Goal: Transaction & Acquisition: Purchase product/service

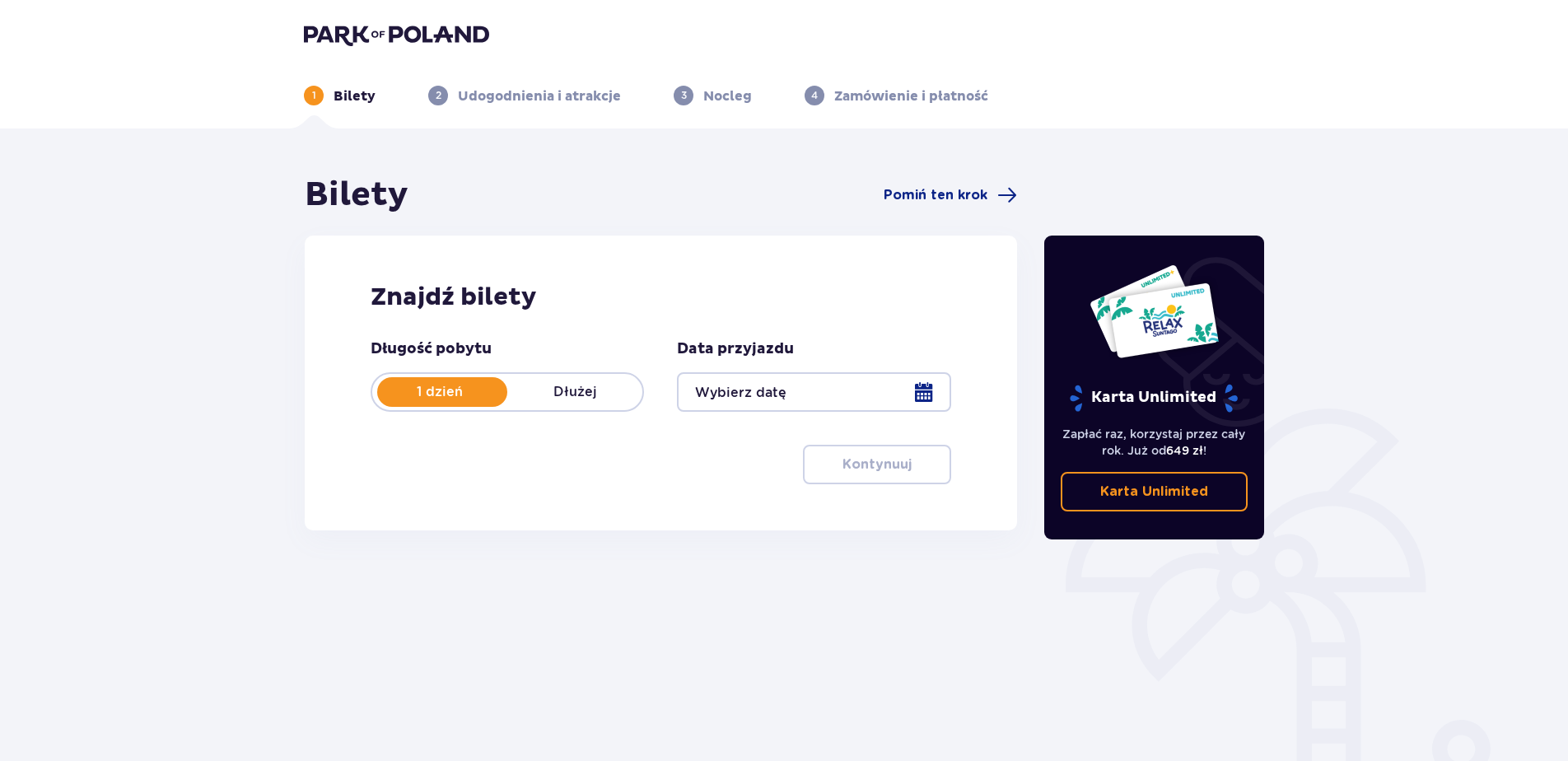
click at [921, 385] on div at bounding box center [814, 392] width 274 height 39
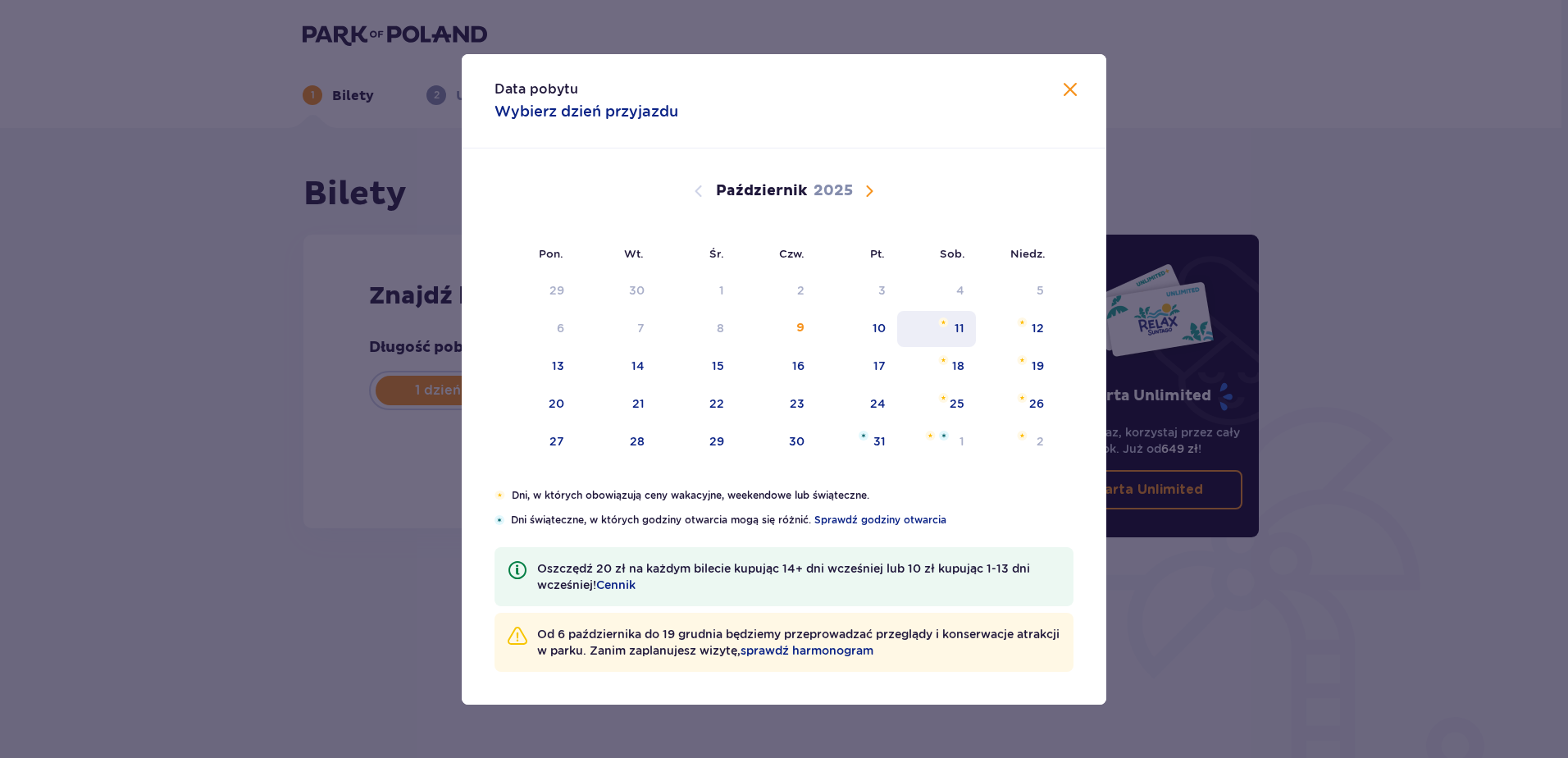
click at [965, 325] on div "11" at bounding box center [936, 329] width 80 height 36
type input "[DATE]"
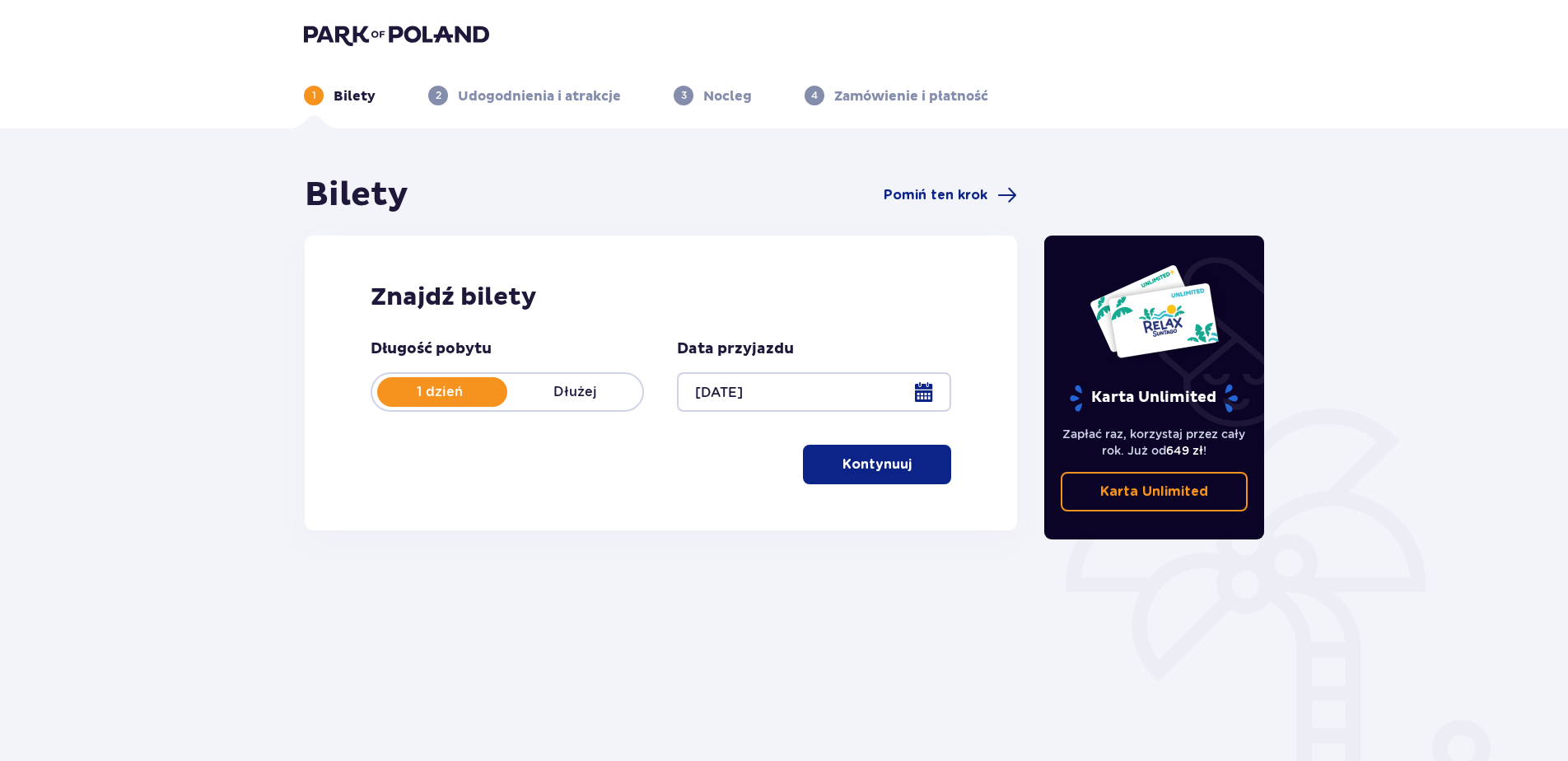
click at [909, 476] on button "Kontynuuj" at bounding box center [876, 465] width 148 height 39
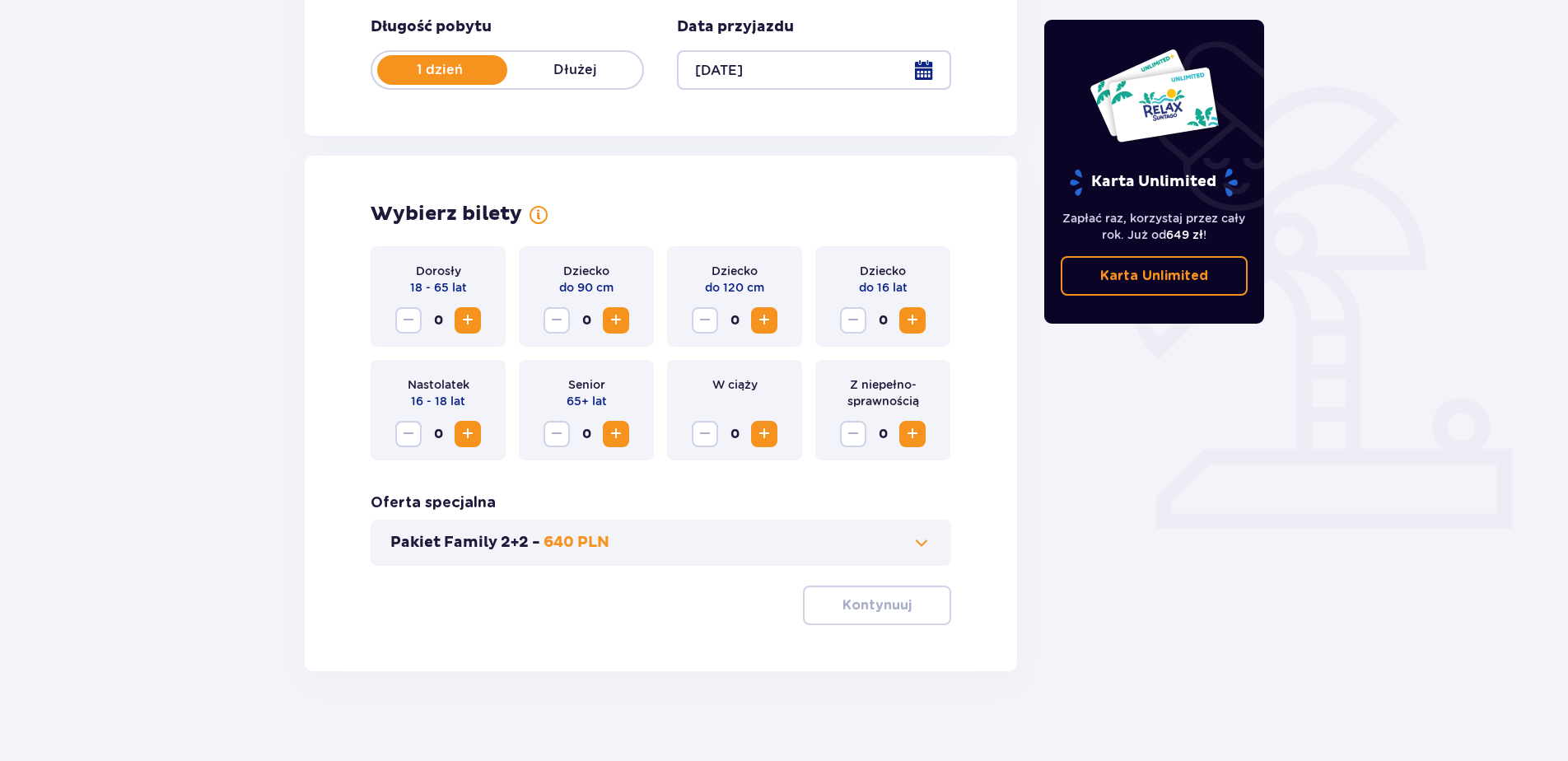
scroll to position [331, 0]
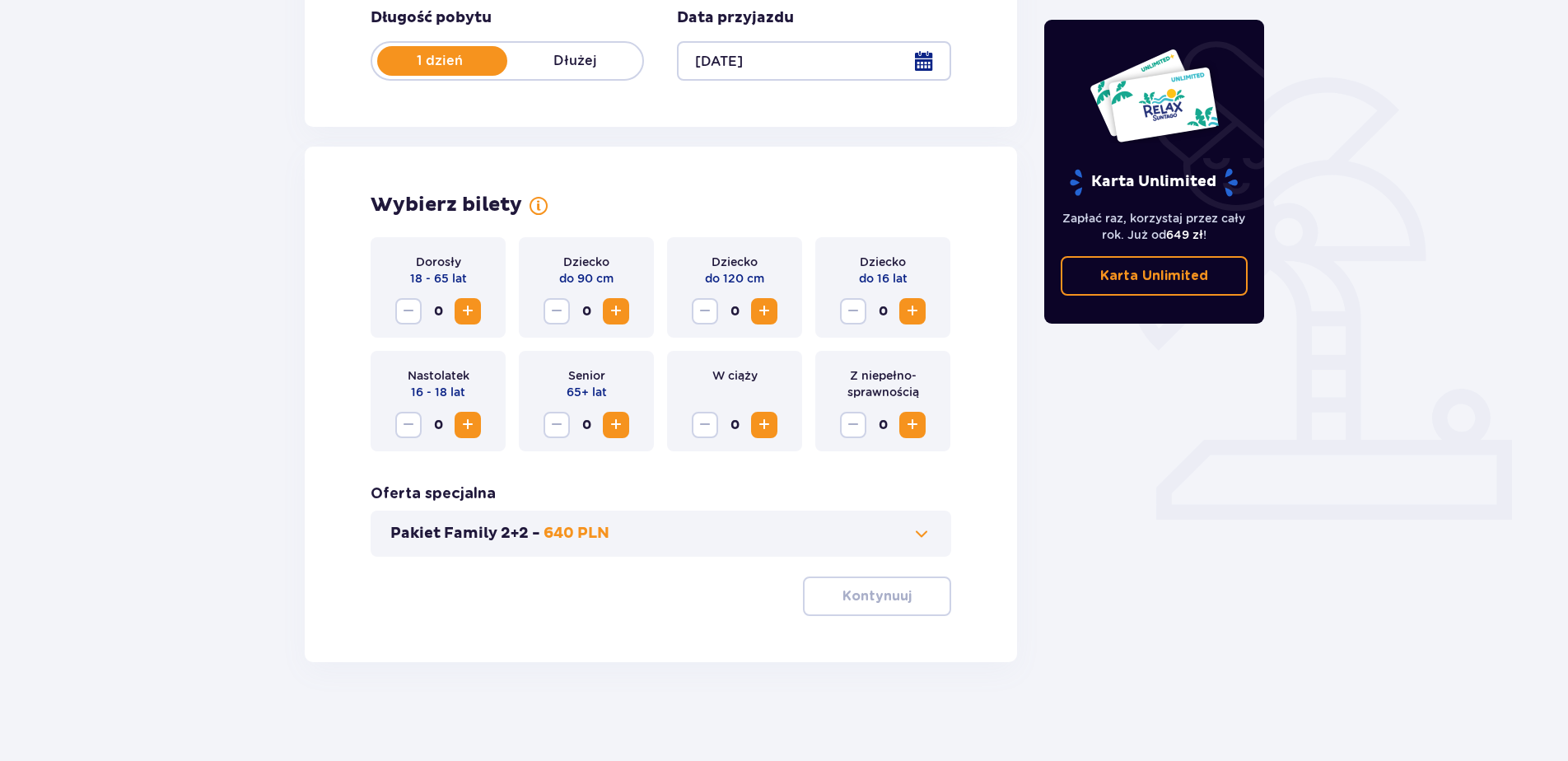
click at [475, 311] on span "Zwiększ" at bounding box center [467, 311] width 20 height 20
click at [916, 596] on span "button" at bounding box center [915, 597] width 20 height 20
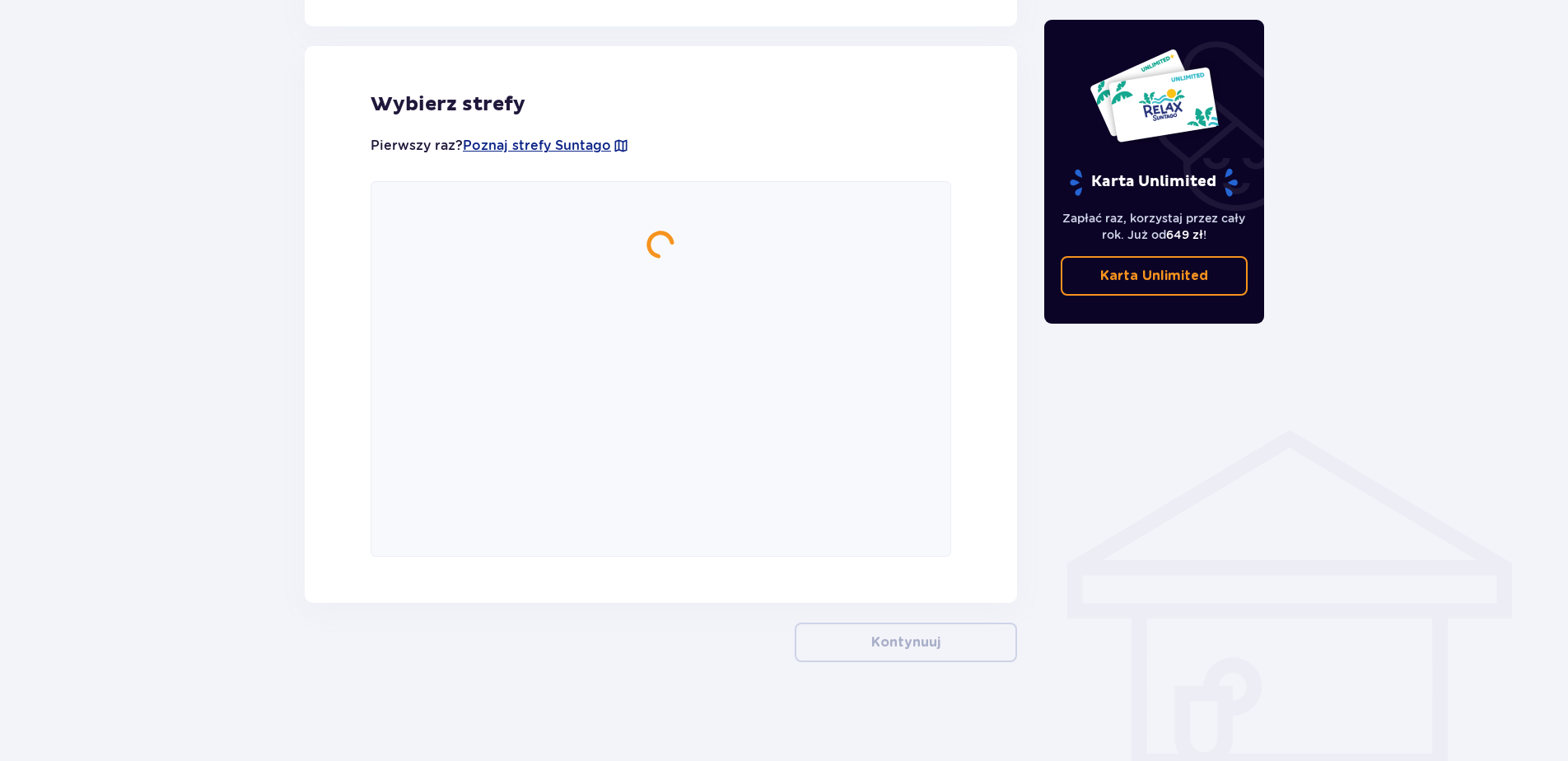
scroll to position [905, 0]
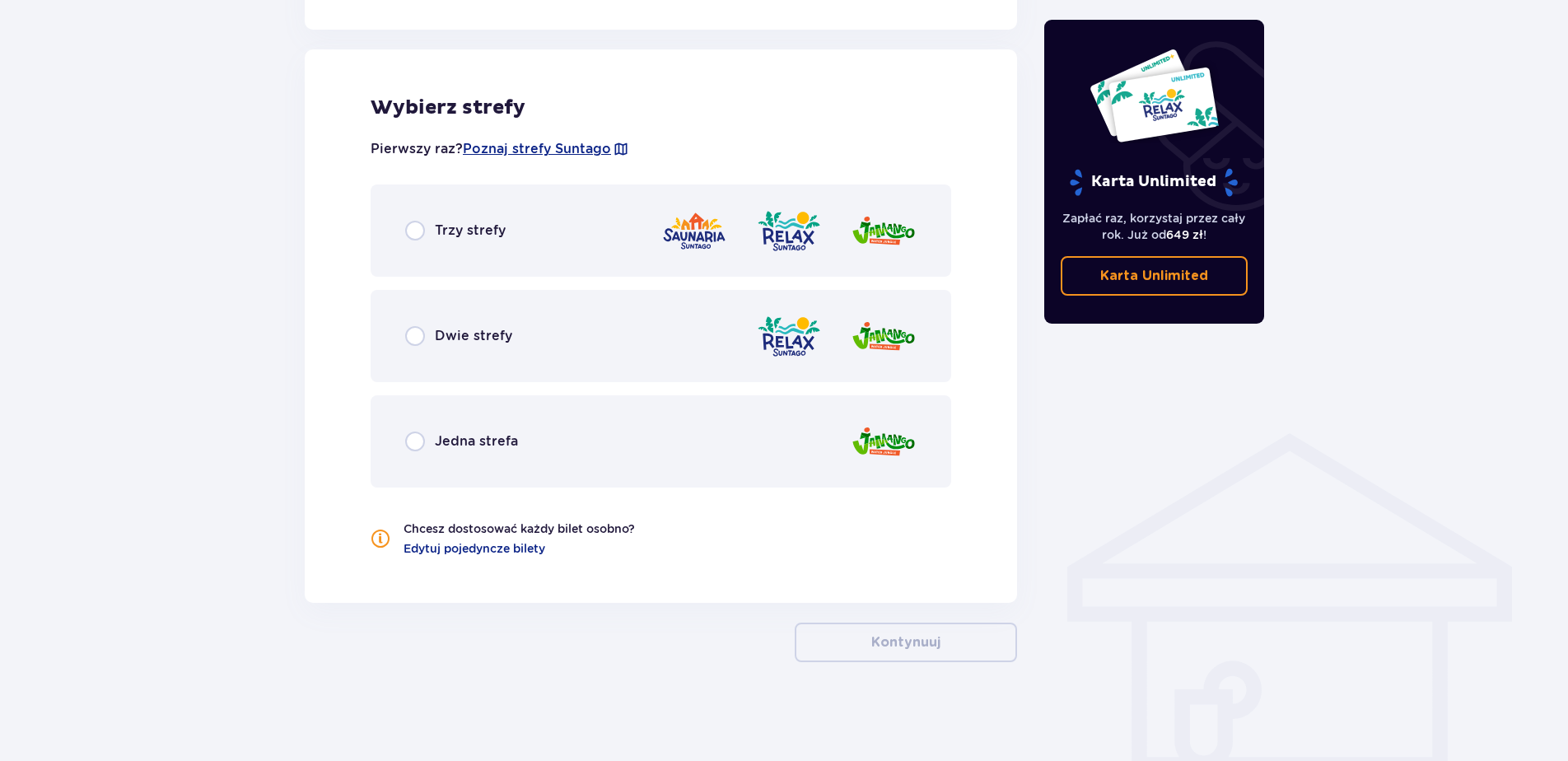
click at [414, 334] on input "radio" at bounding box center [415, 337] width 20 height 20
radio input "true"
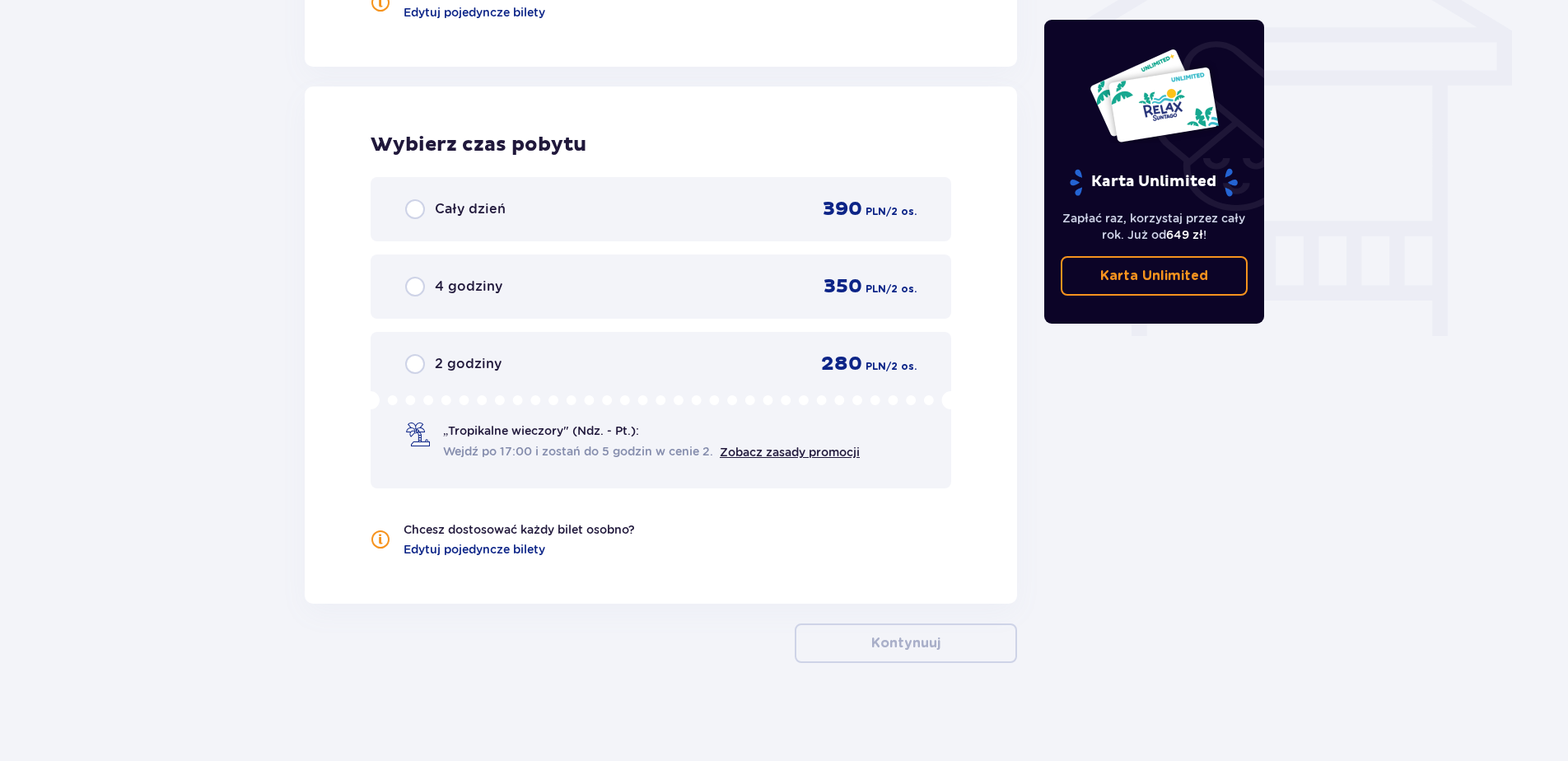
scroll to position [1441, 0]
click at [413, 206] on input "radio" at bounding box center [415, 208] width 20 height 20
radio input "true"
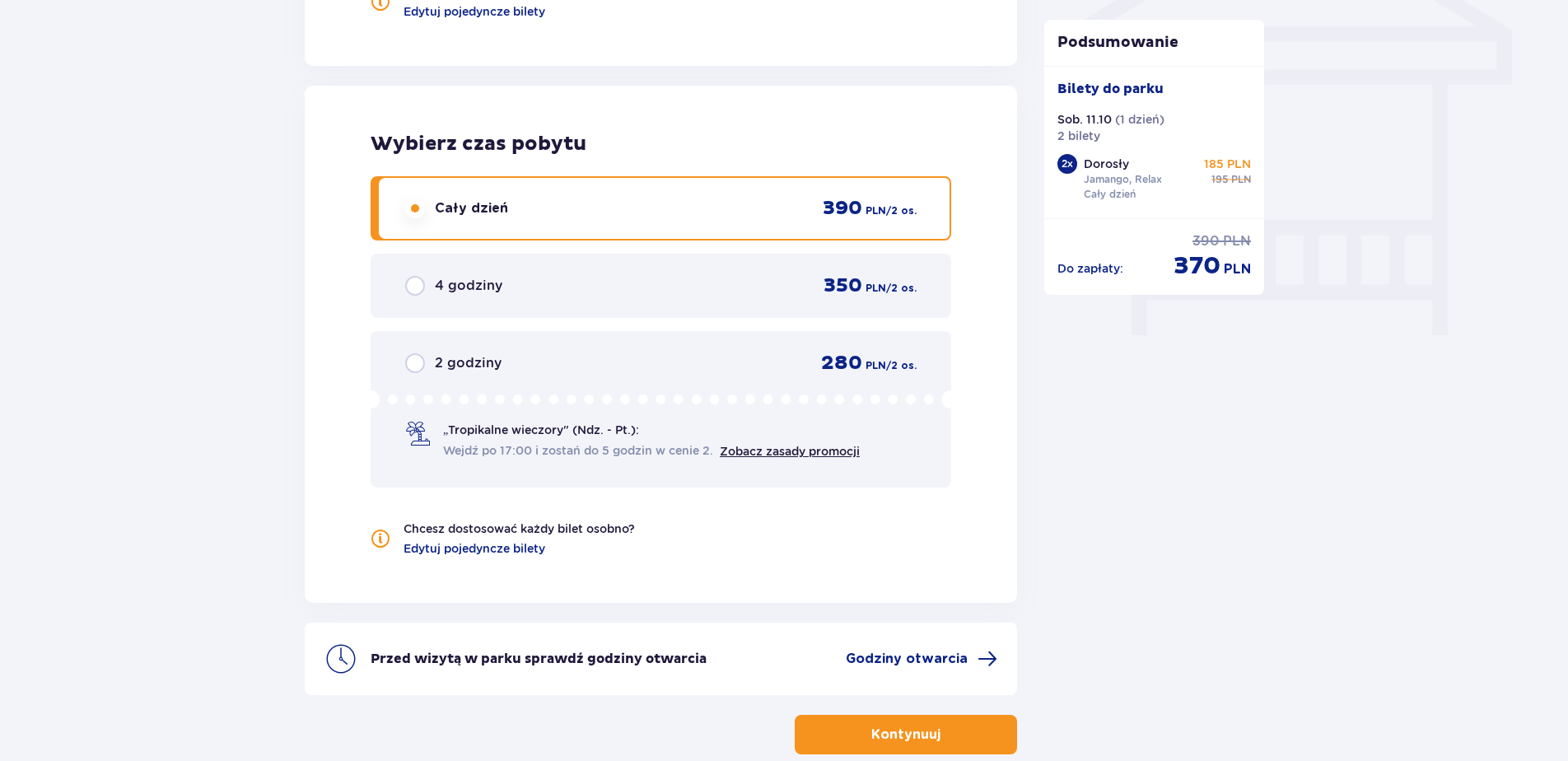
click at [414, 286] on input "radio" at bounding box center [415, 286] width 20 height 20
radio input "true"
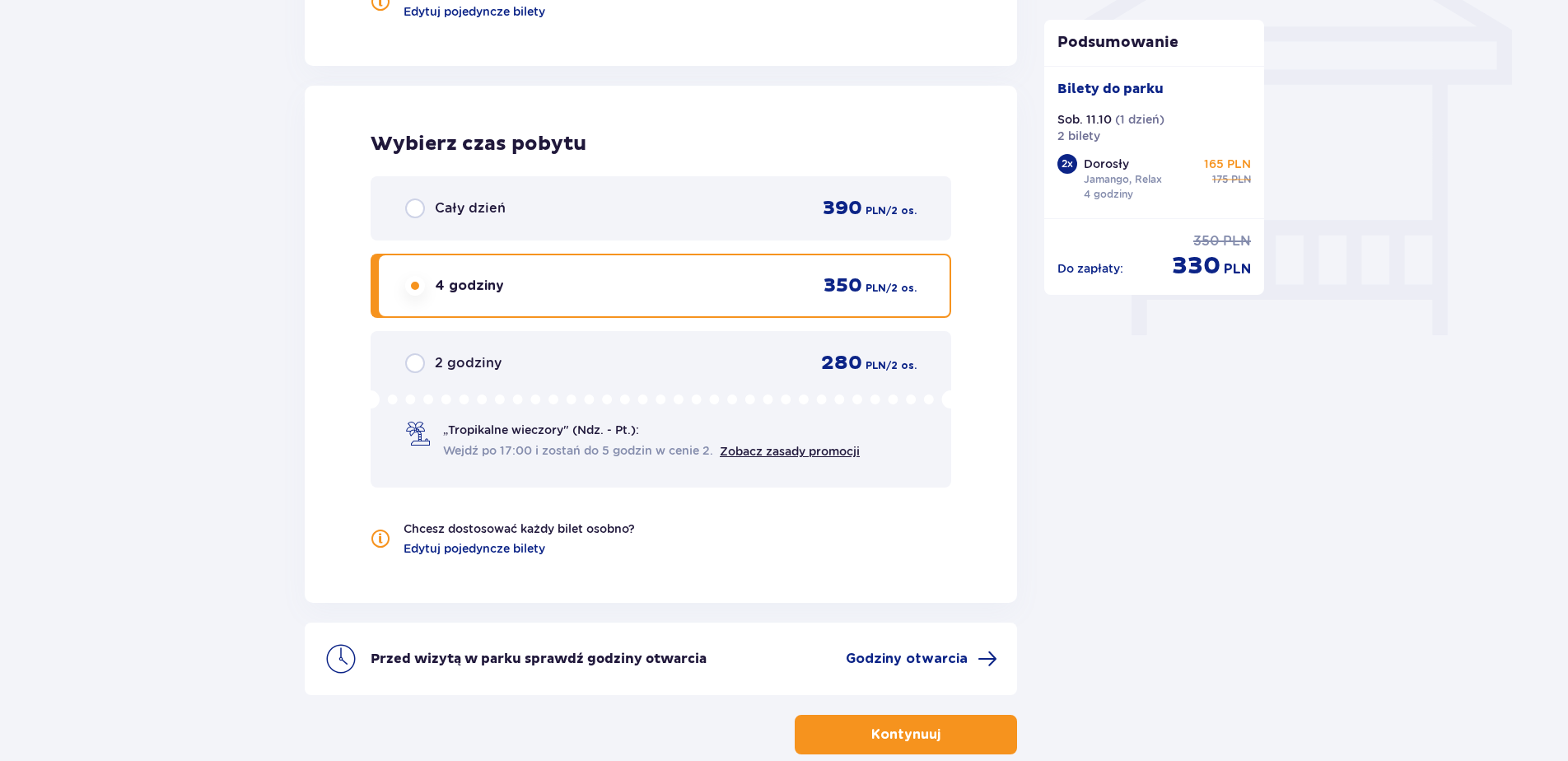
click at [411, 356] on input "radio" at bounding box center [415, 363] width 20 height 20
radio input "true"
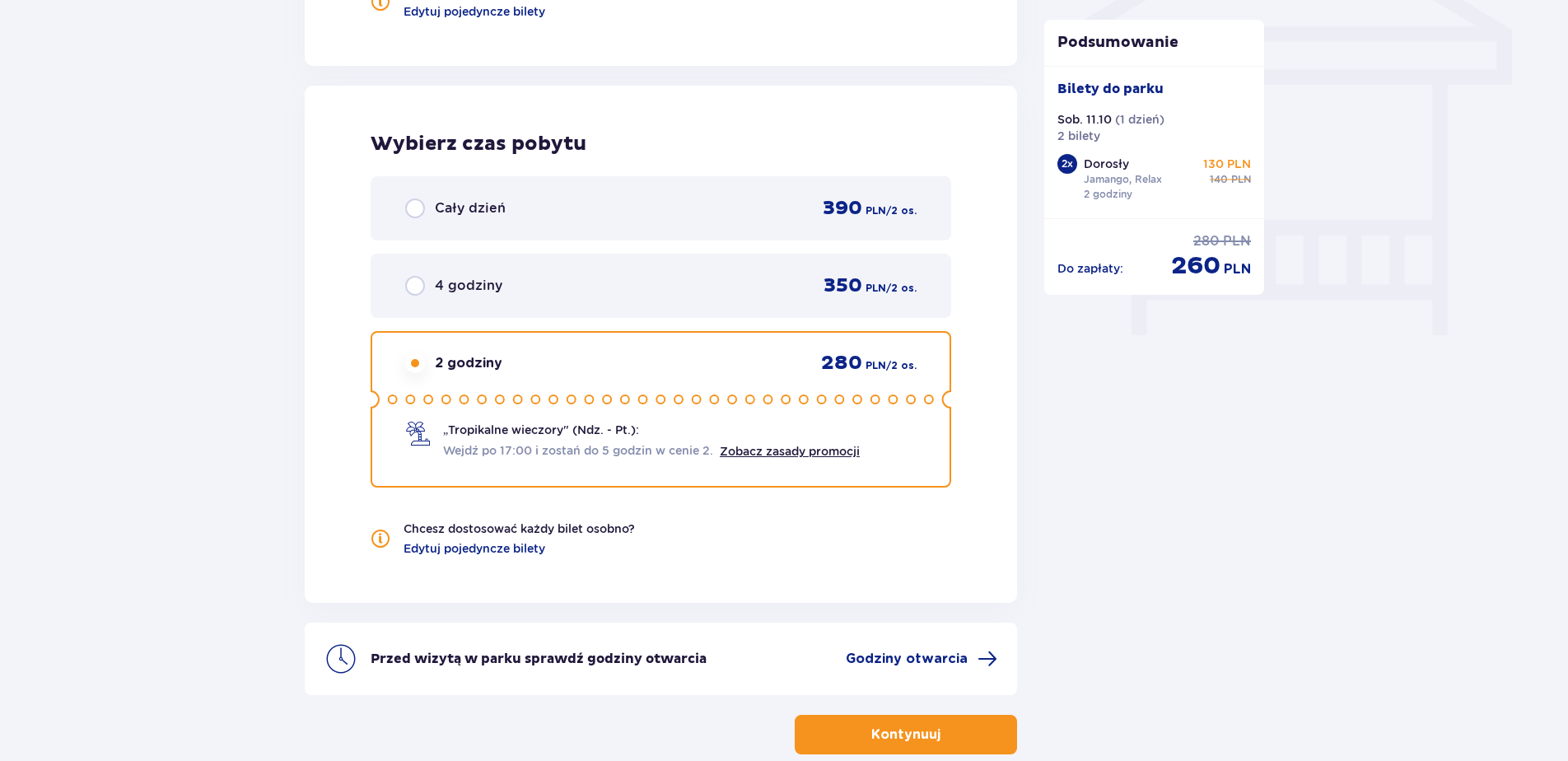
click at [461, 278] on span "4 godziny" at bounding box center [468, 285] width 67 height 18
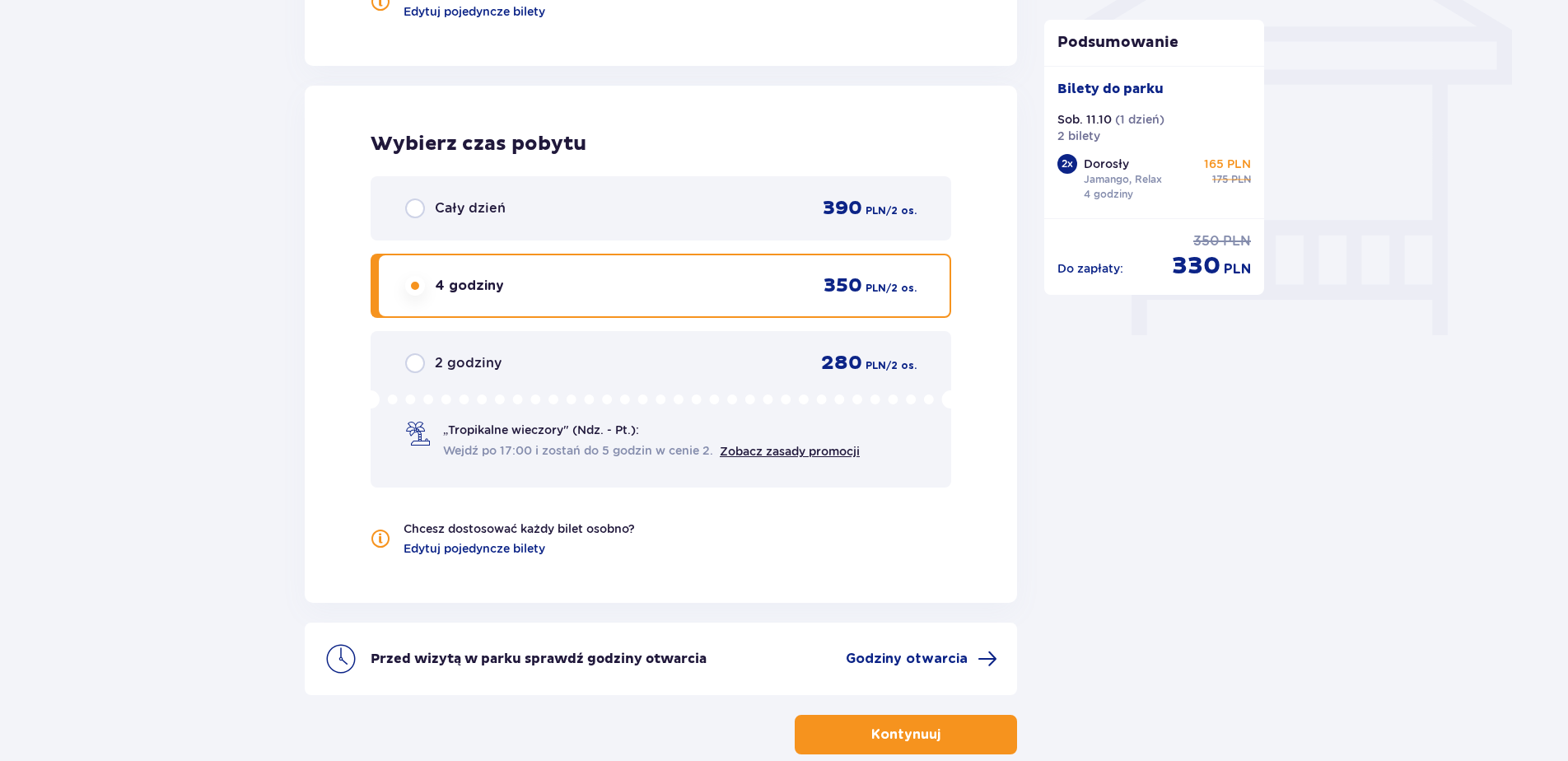
click at [414, 363] on input "radio" at bounding box center [415, 363] width 20 height 20
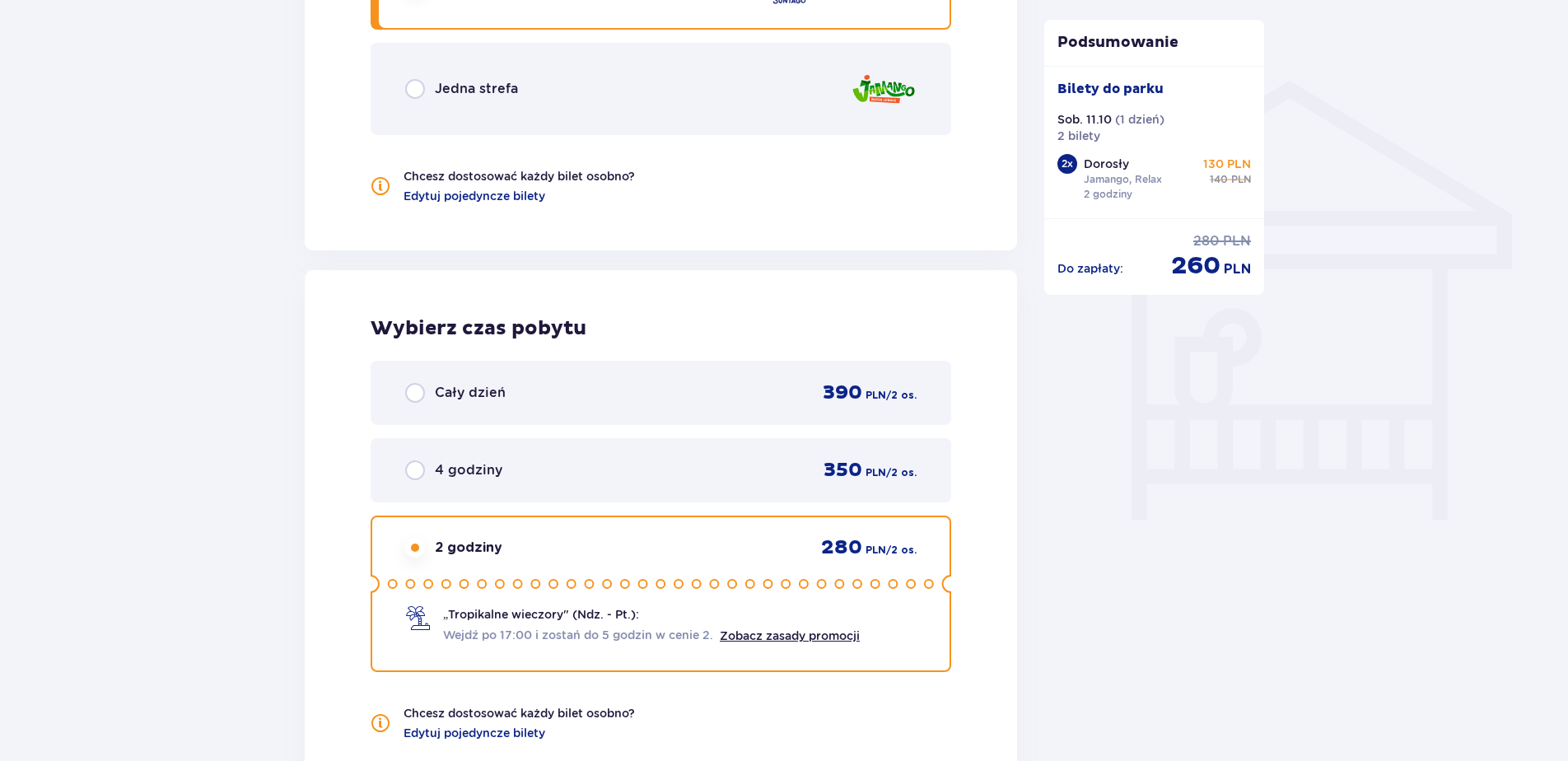
scroll to position [1112, 0]
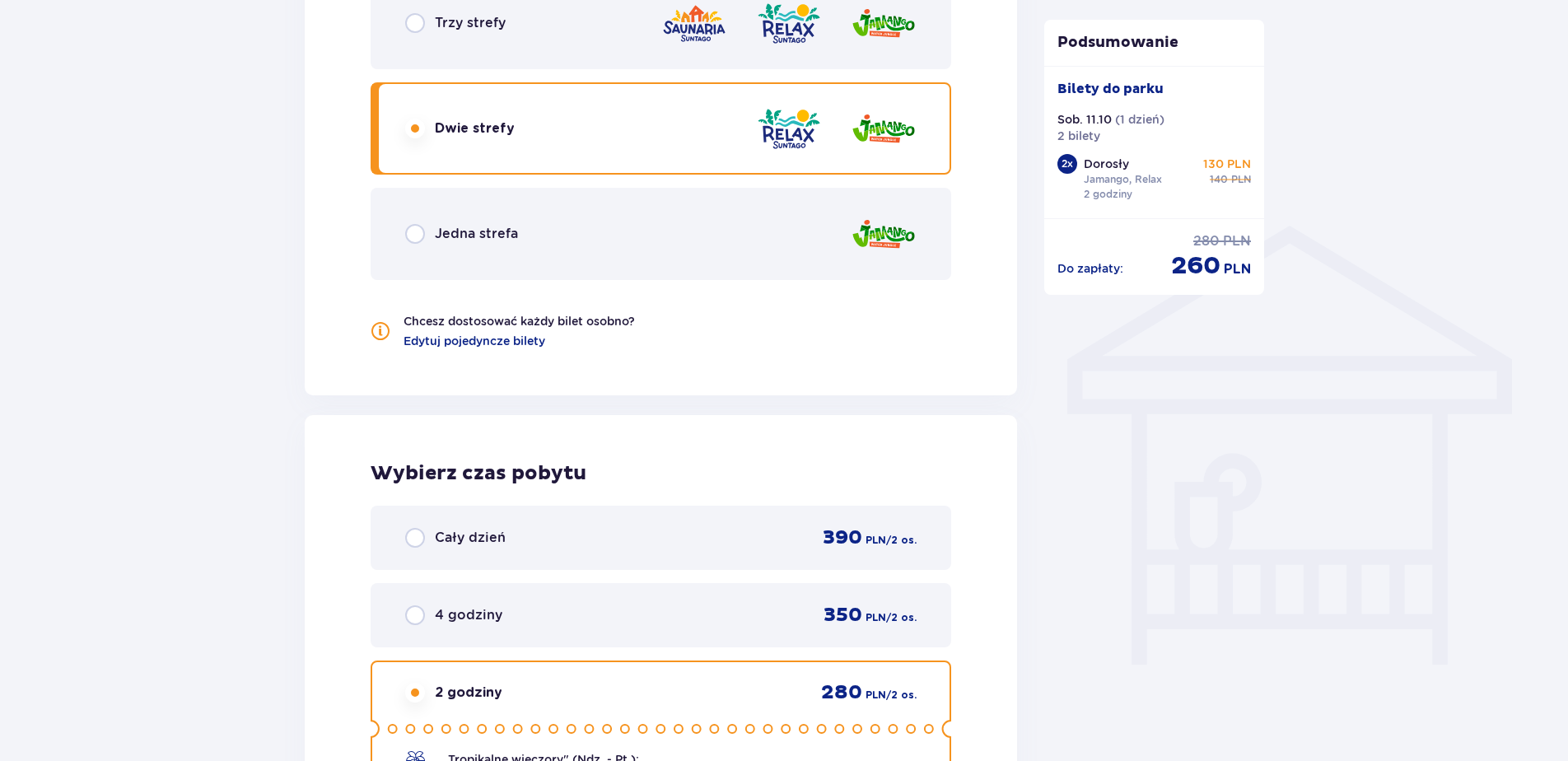
click at [196, 459] on div "Bilety Pomiń ten krok Znajdź bilety Długość pobytu 1 dzień Dłużej Data przyjazd…" at bounding box center [784, 100] width 1568 height 2166
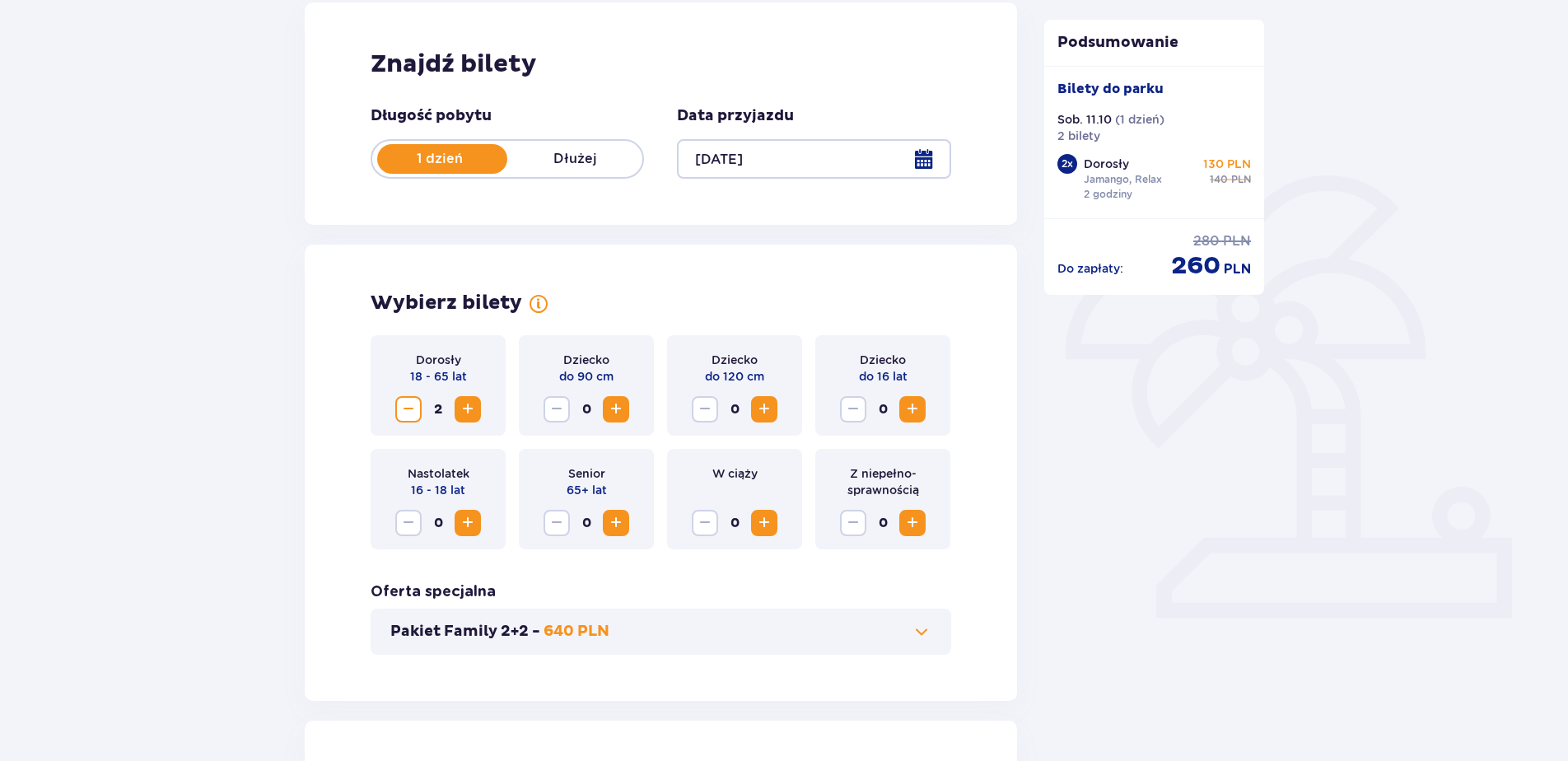
scroll to position [0, 0]
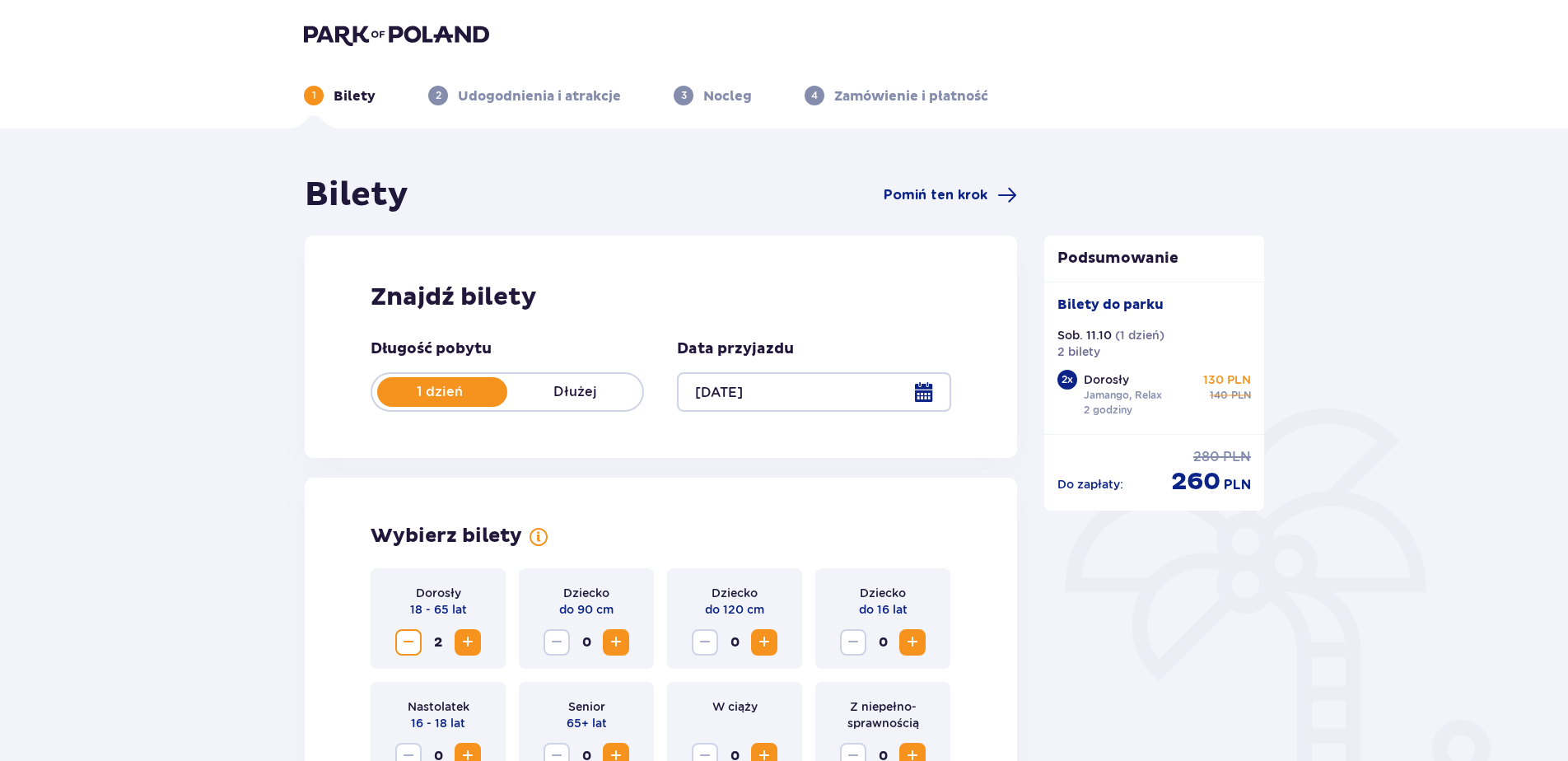
click at [923, 389] on div at bounding box center [814, 392] width 274 height 39
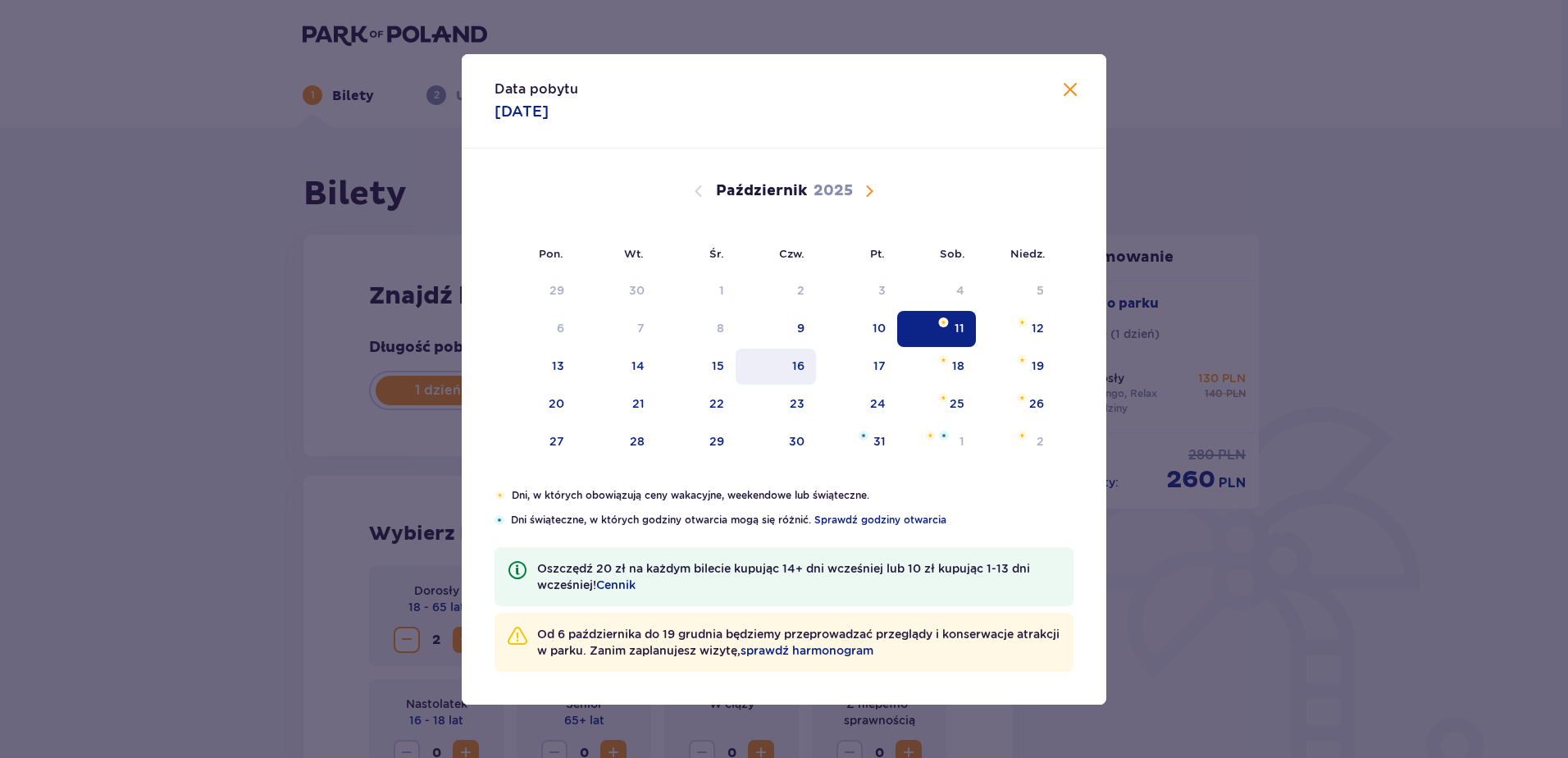
click at [801, 367] on div "16" at bounding box center [799, 366] width 13 height 16
type input "[DATE]"
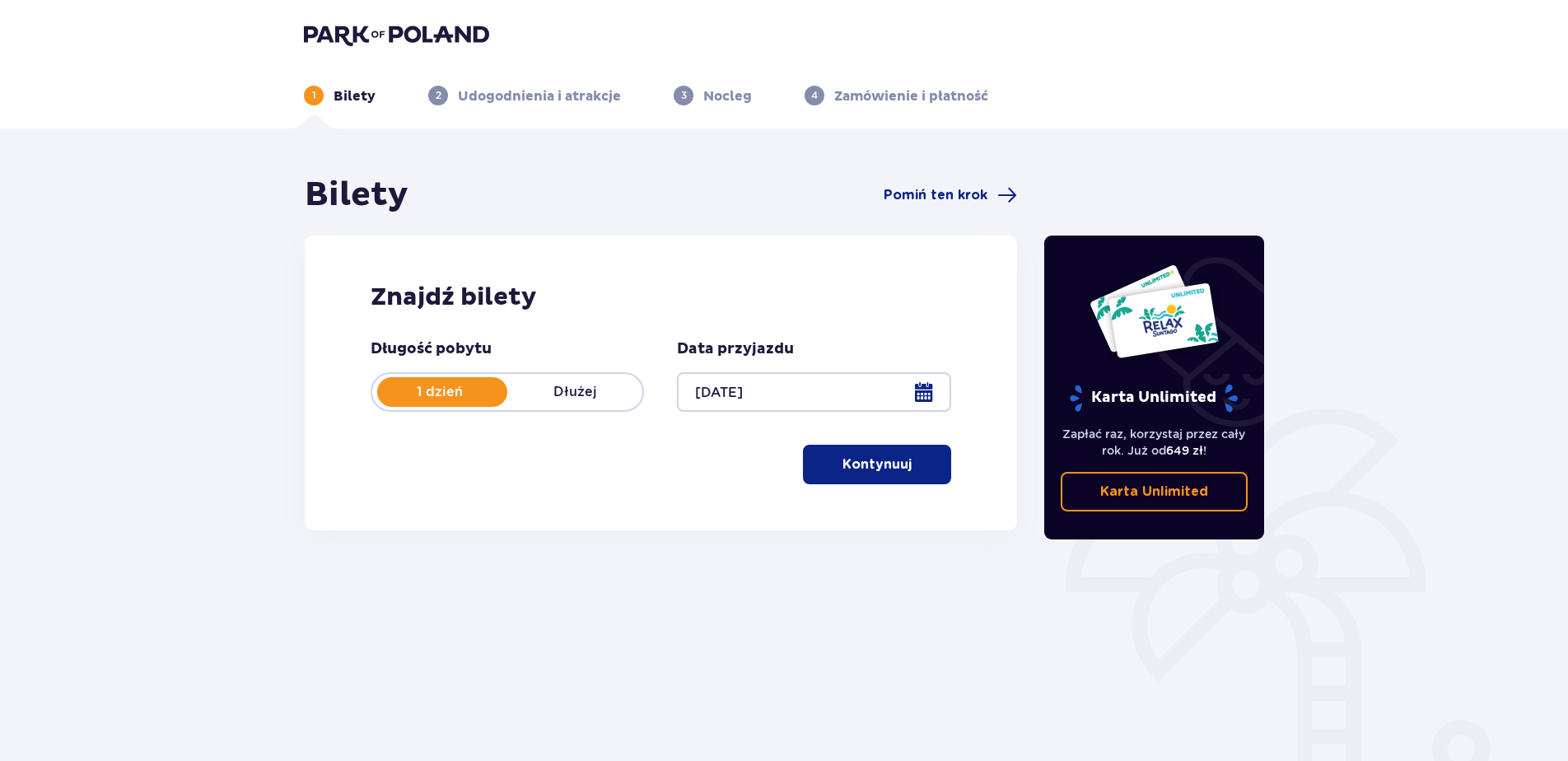
click at [902, 473] on button "Kontynuuj" at bounding box center [876, 465] width 148 height 39
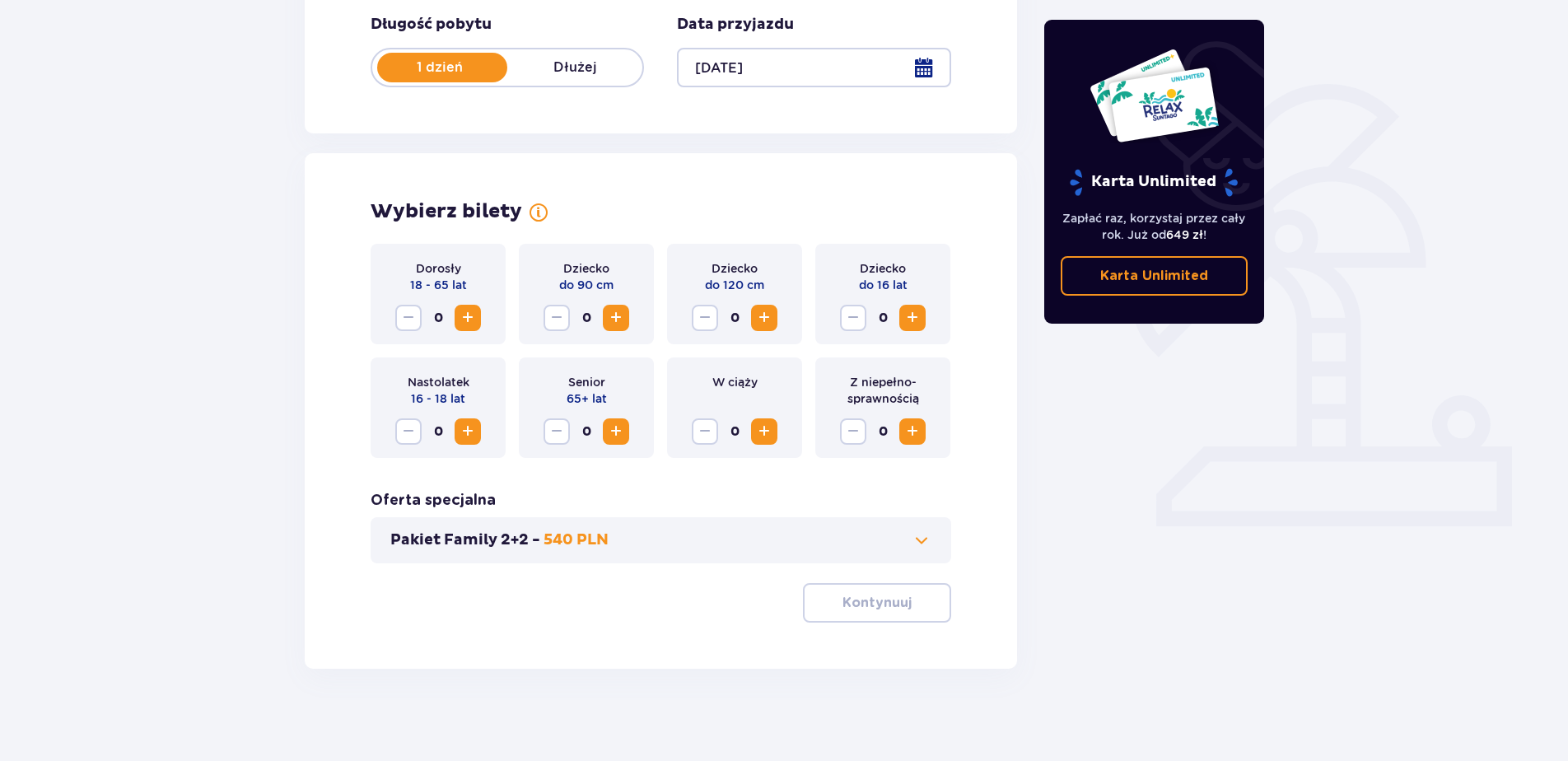
scroll to position [331, 0]
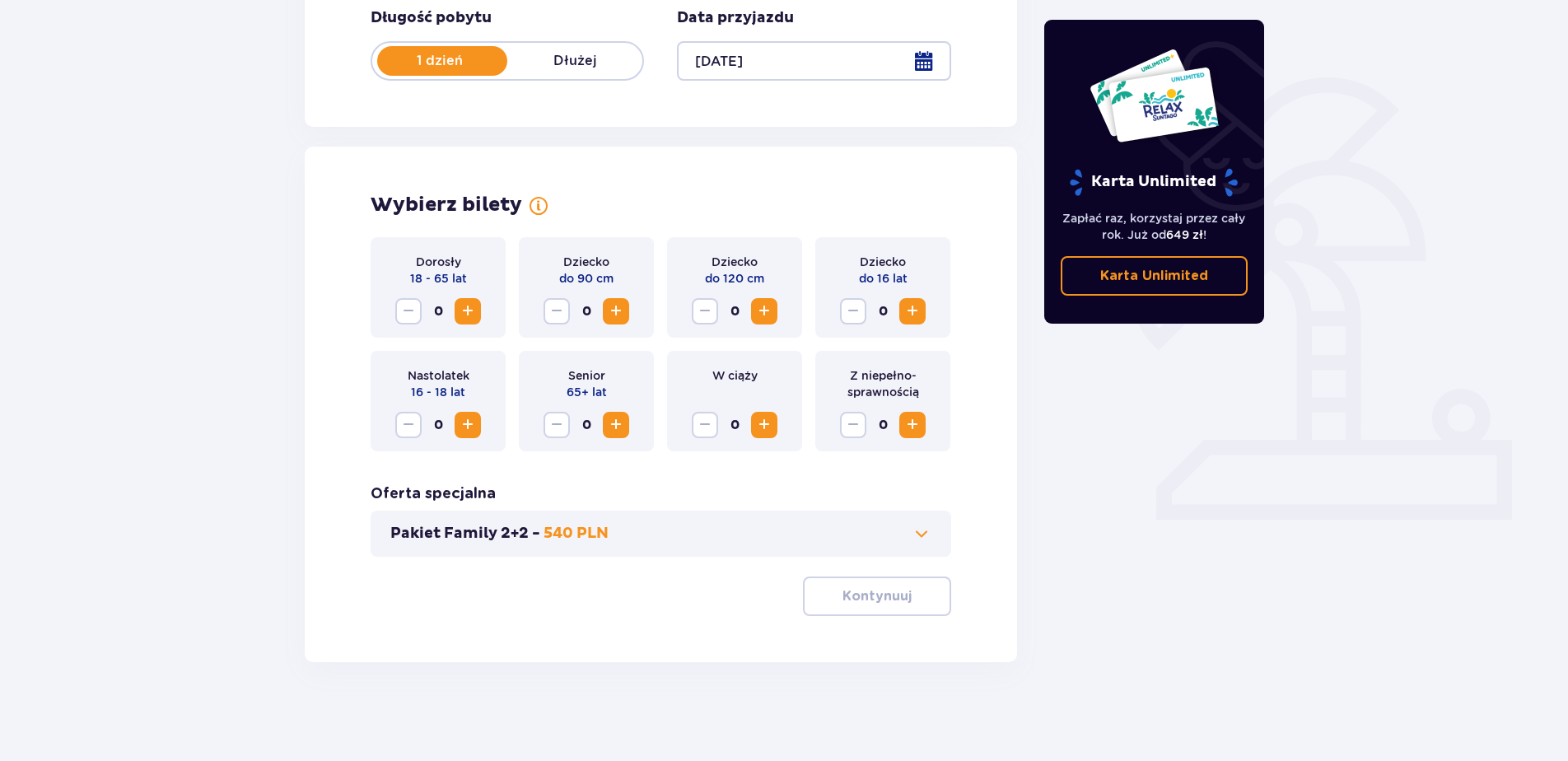
click at [468, 314] on span "Zwiększ" at bounding box center [467, 311] width 20 height 20
click at [897, 596] on p "Kontynuuj" at bounding box center [876, 597] width 69 height 18
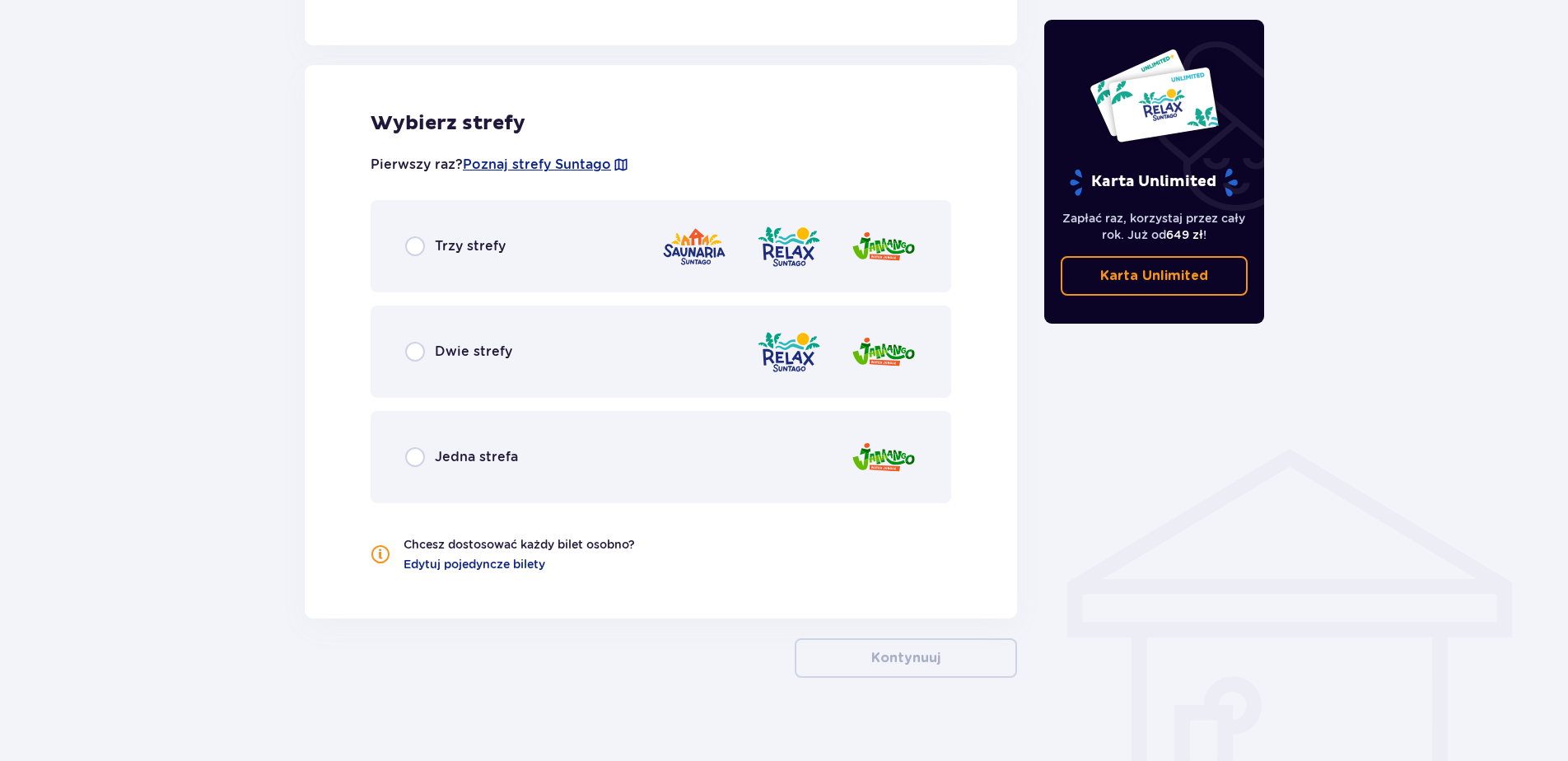
scroll to position [905, 0]
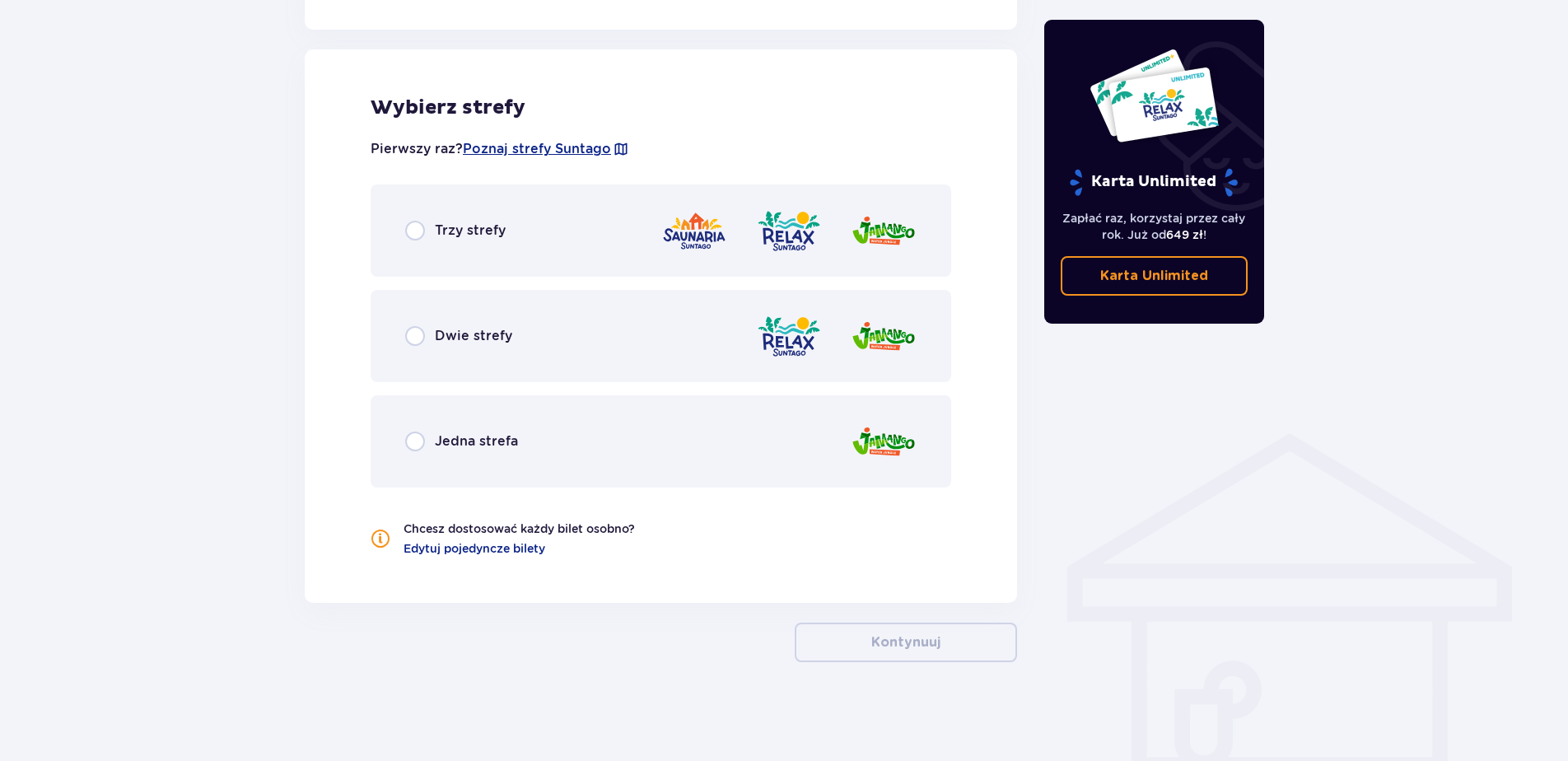
click at [407, 335] on input "radio" at bounding box center [415, 337] width 20 height 20
radio input "true"
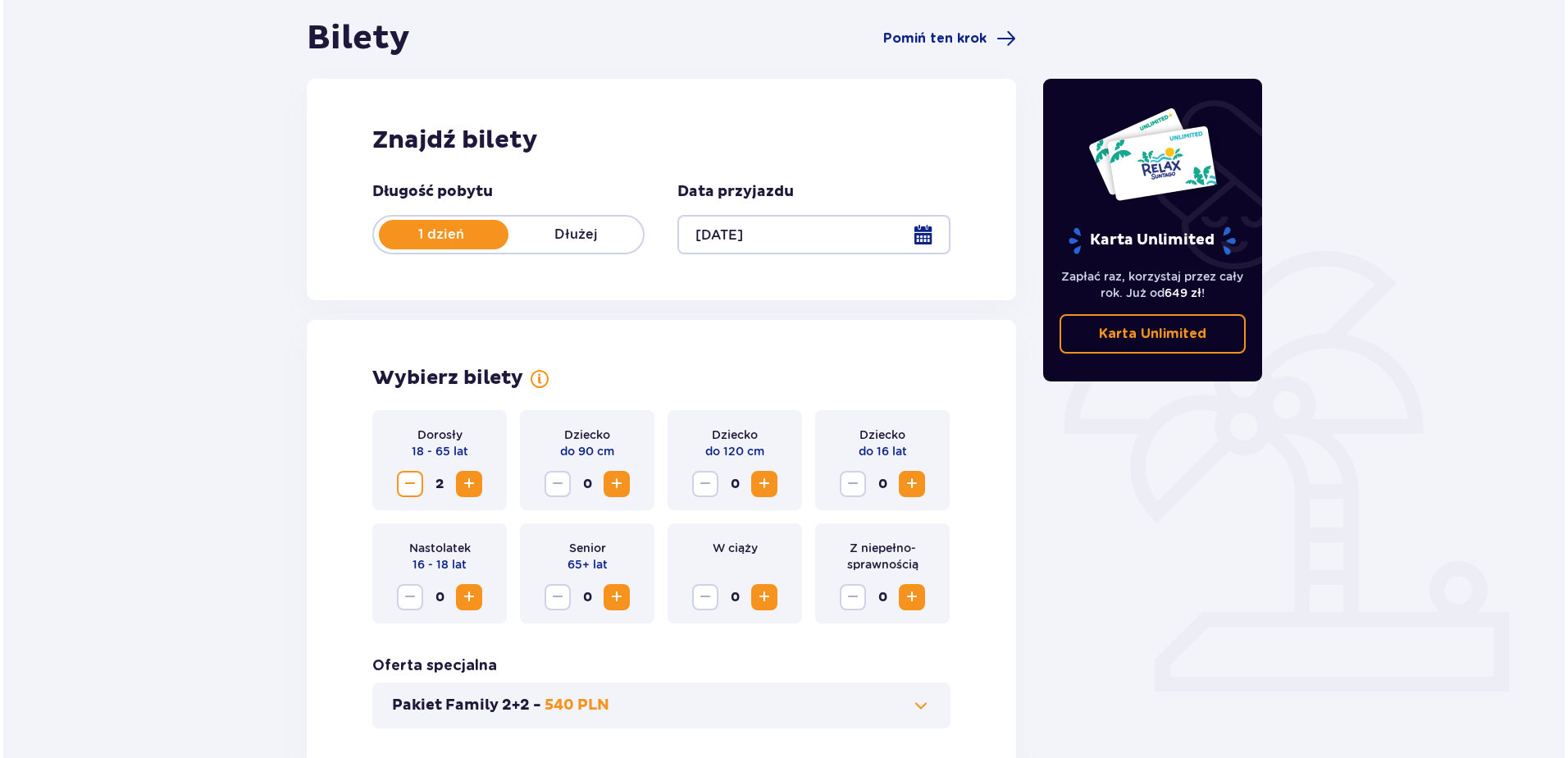
scroll to position [140, 0]
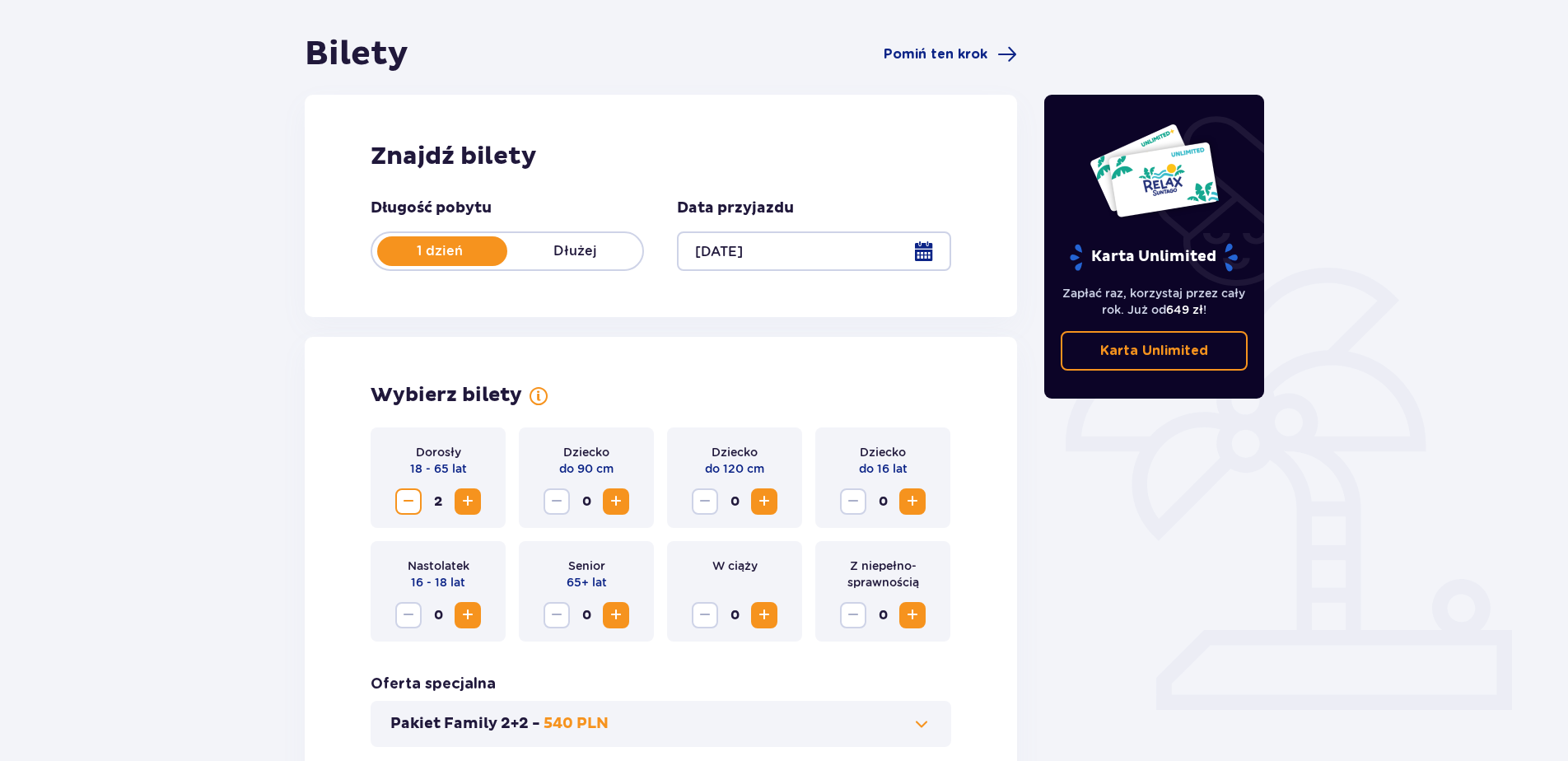
click at [931, 251] on div at bounding box center [814, 251] width 274 height 39
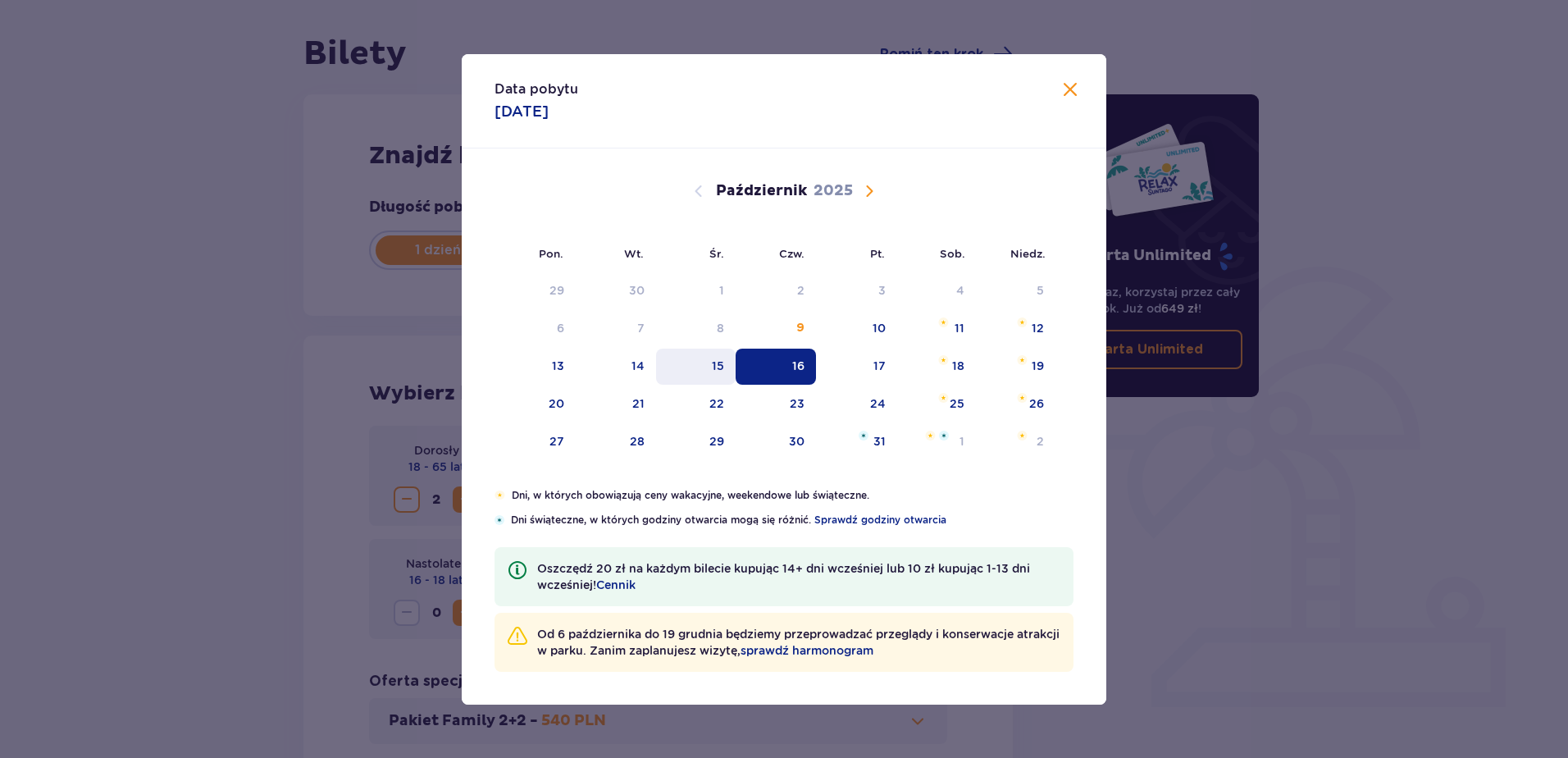
click at [725, 360] on div "15" at bounding box center [695, 366] width 80 height 36
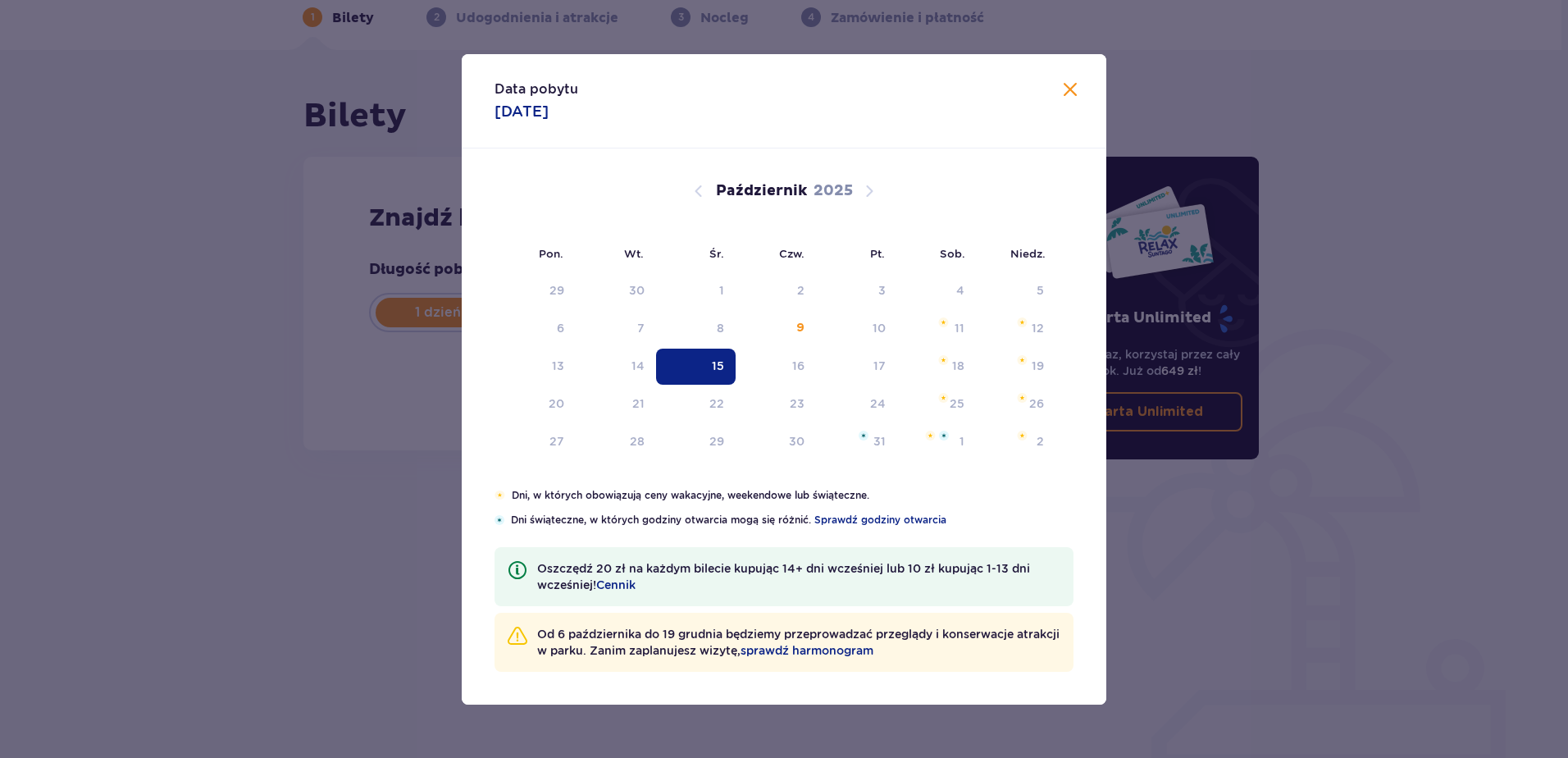
type input "[DATE]"
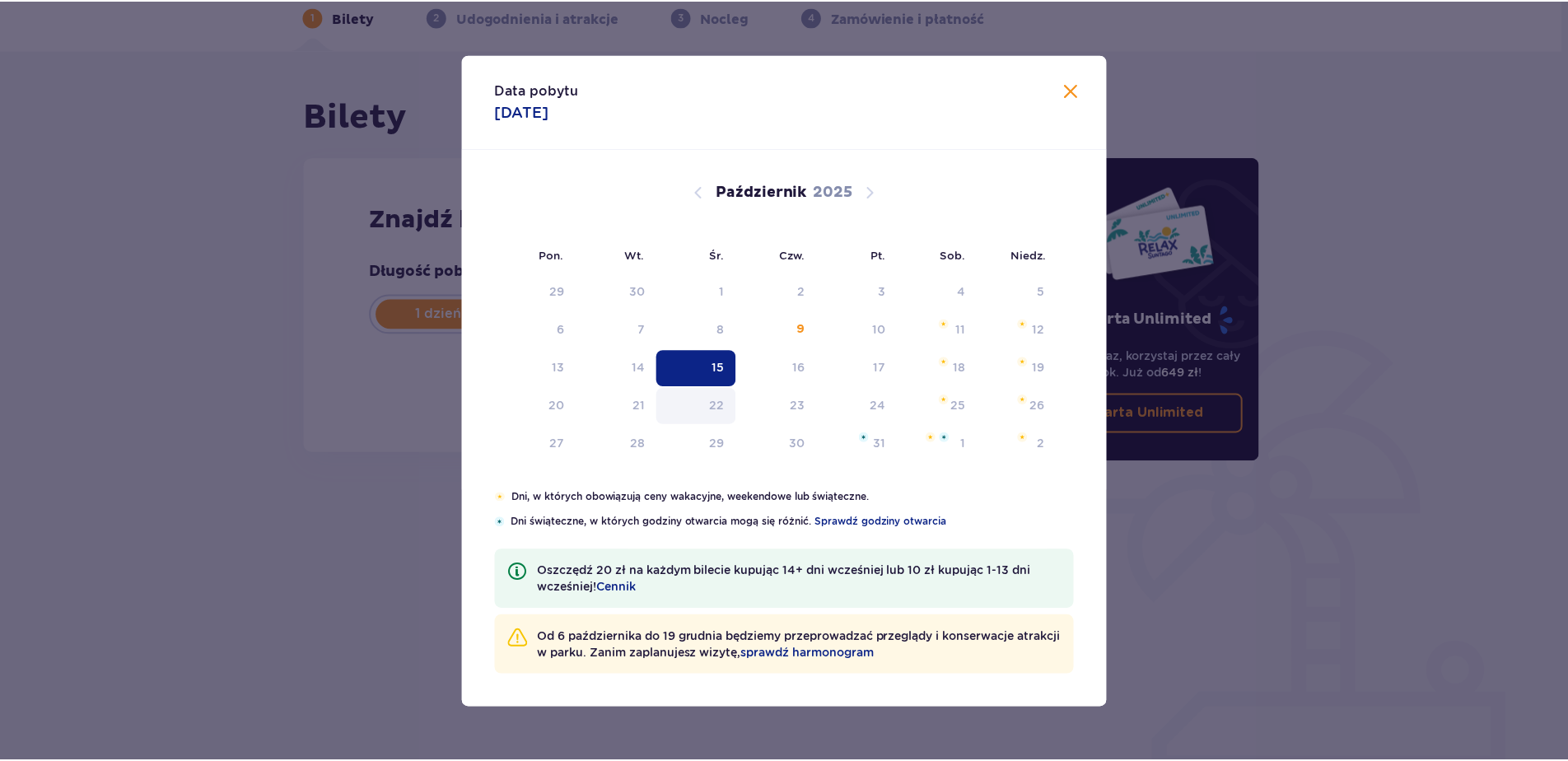
scroll to position [78, 0]
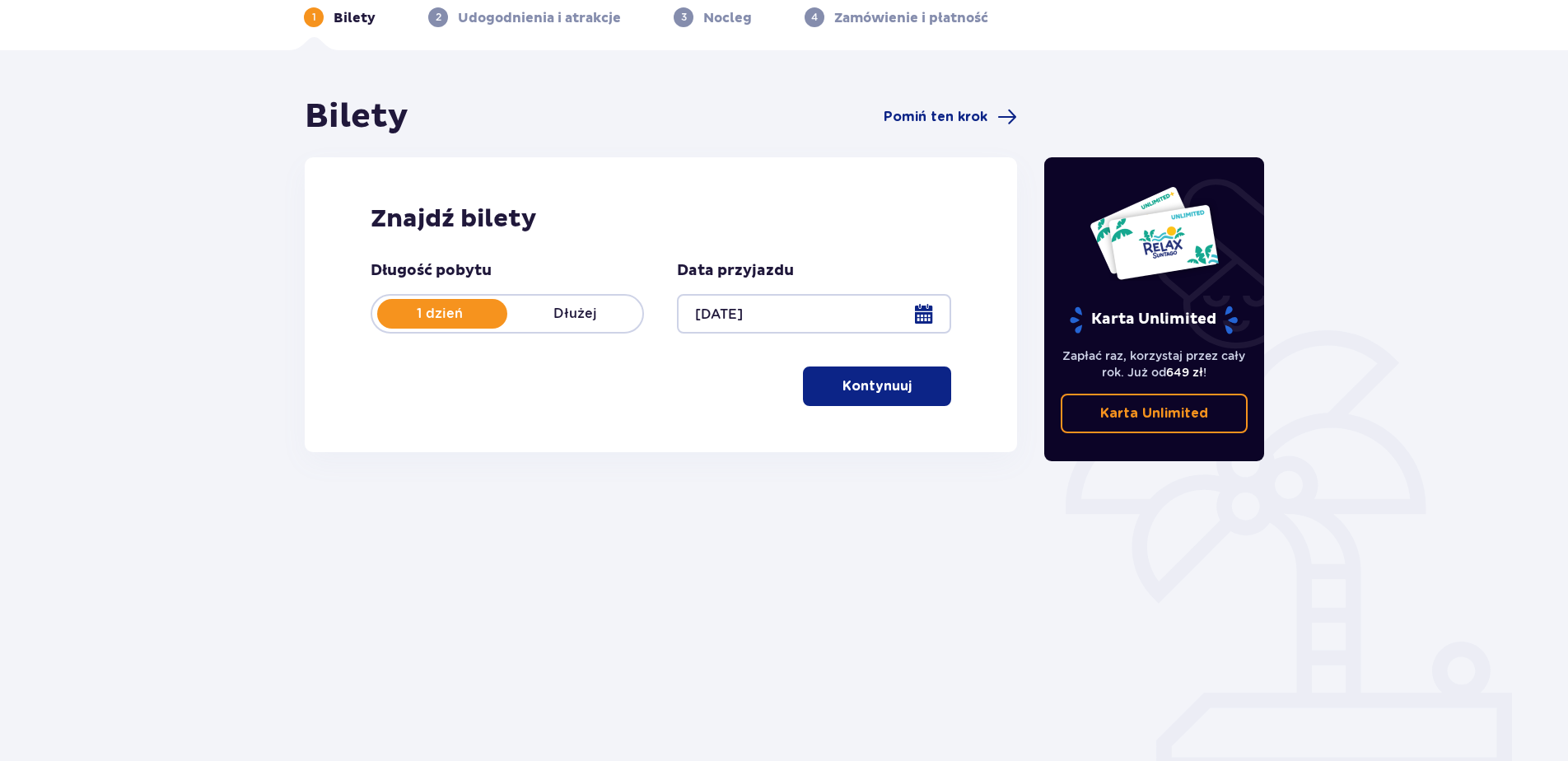
click at [863, 388] on p "Kontynuuj" at bounding box center [876, 386] width 69 height 18
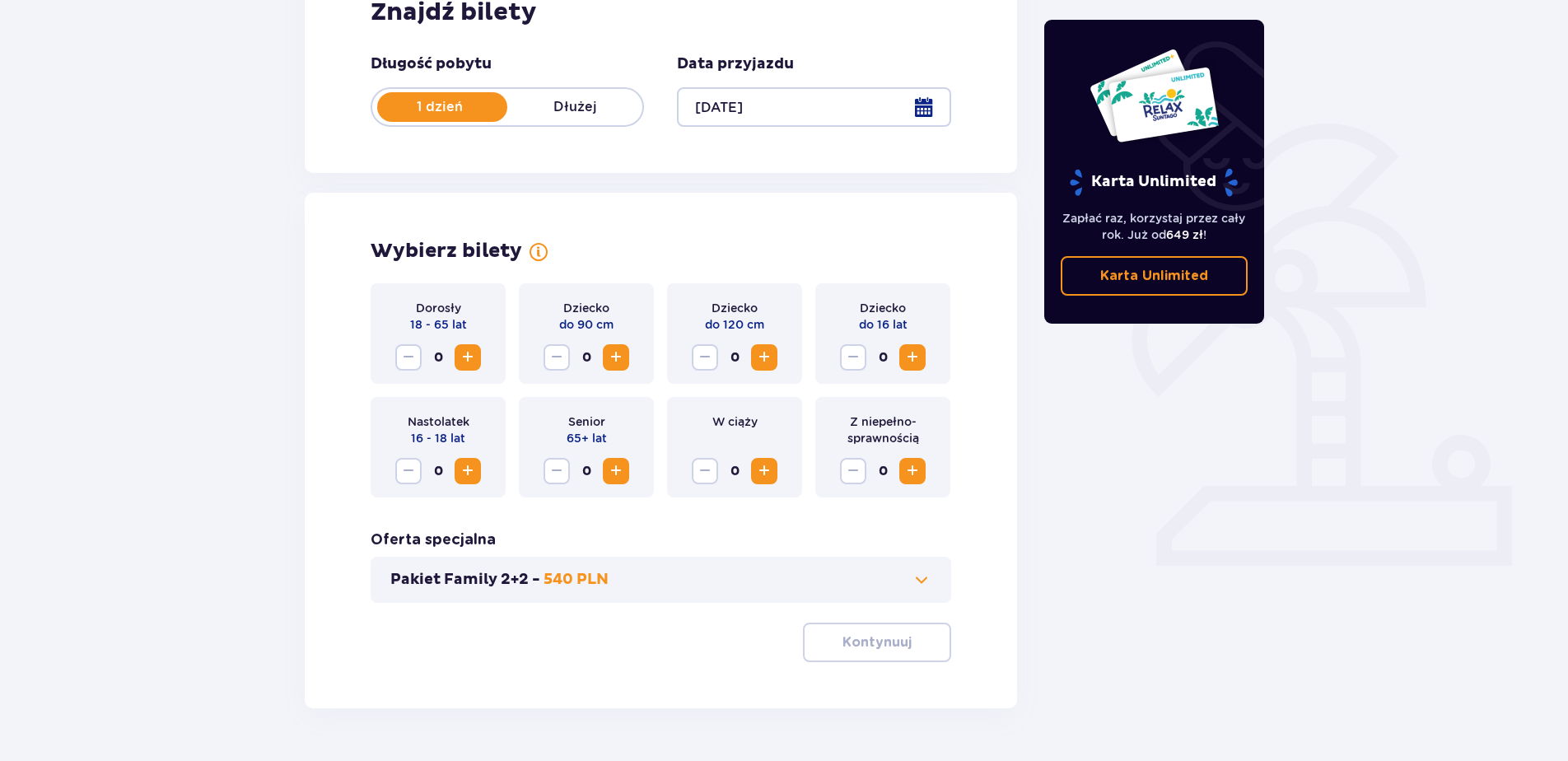
scroll to position [331, 0]
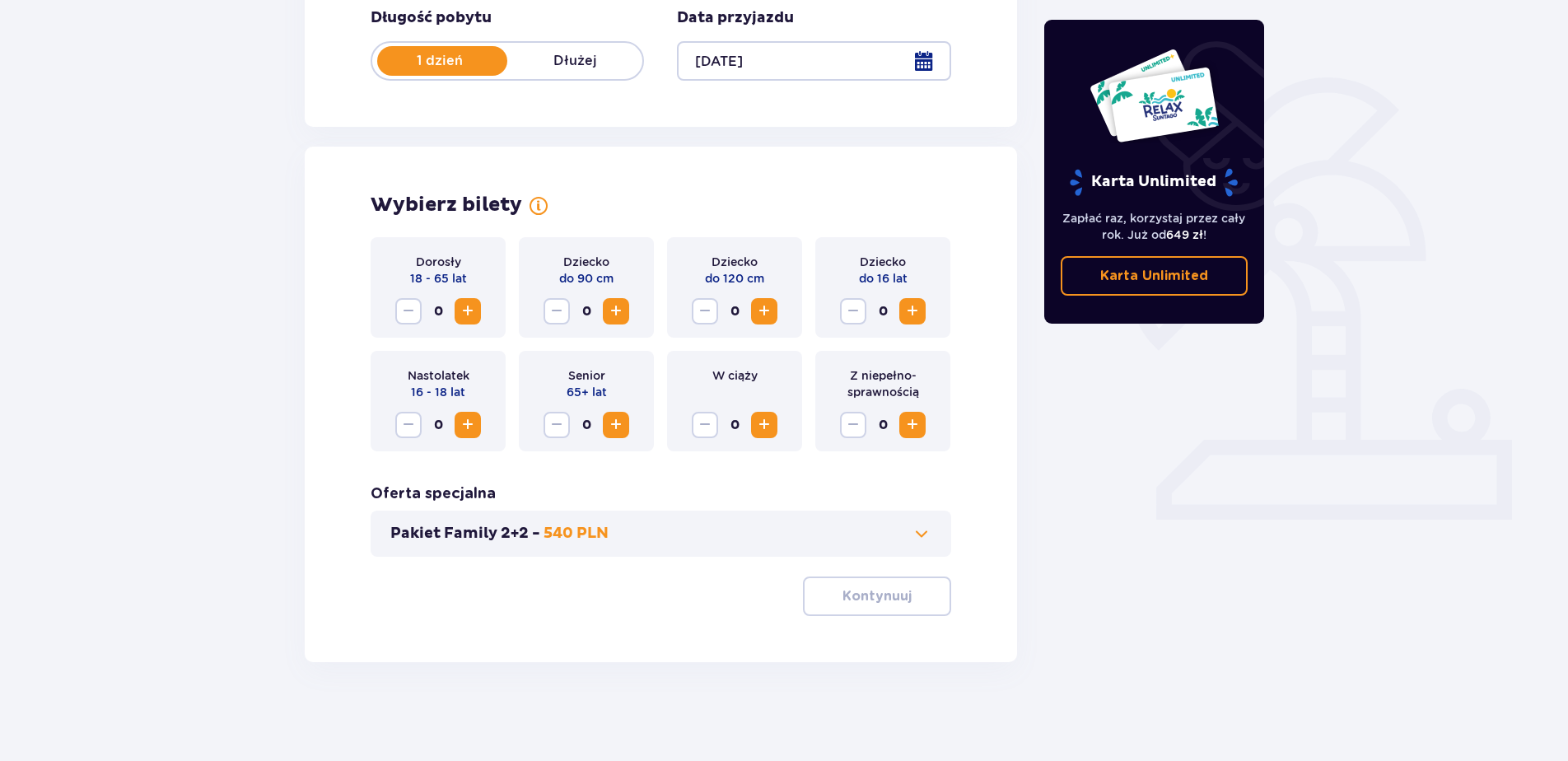
click at [475, 314] on span "Zwiększ" at bounding box center [467, 311] width 20 height 20
click at [885, 590] on p "Kontynuuj" at bounding box center [876, 597] width 69 height 18
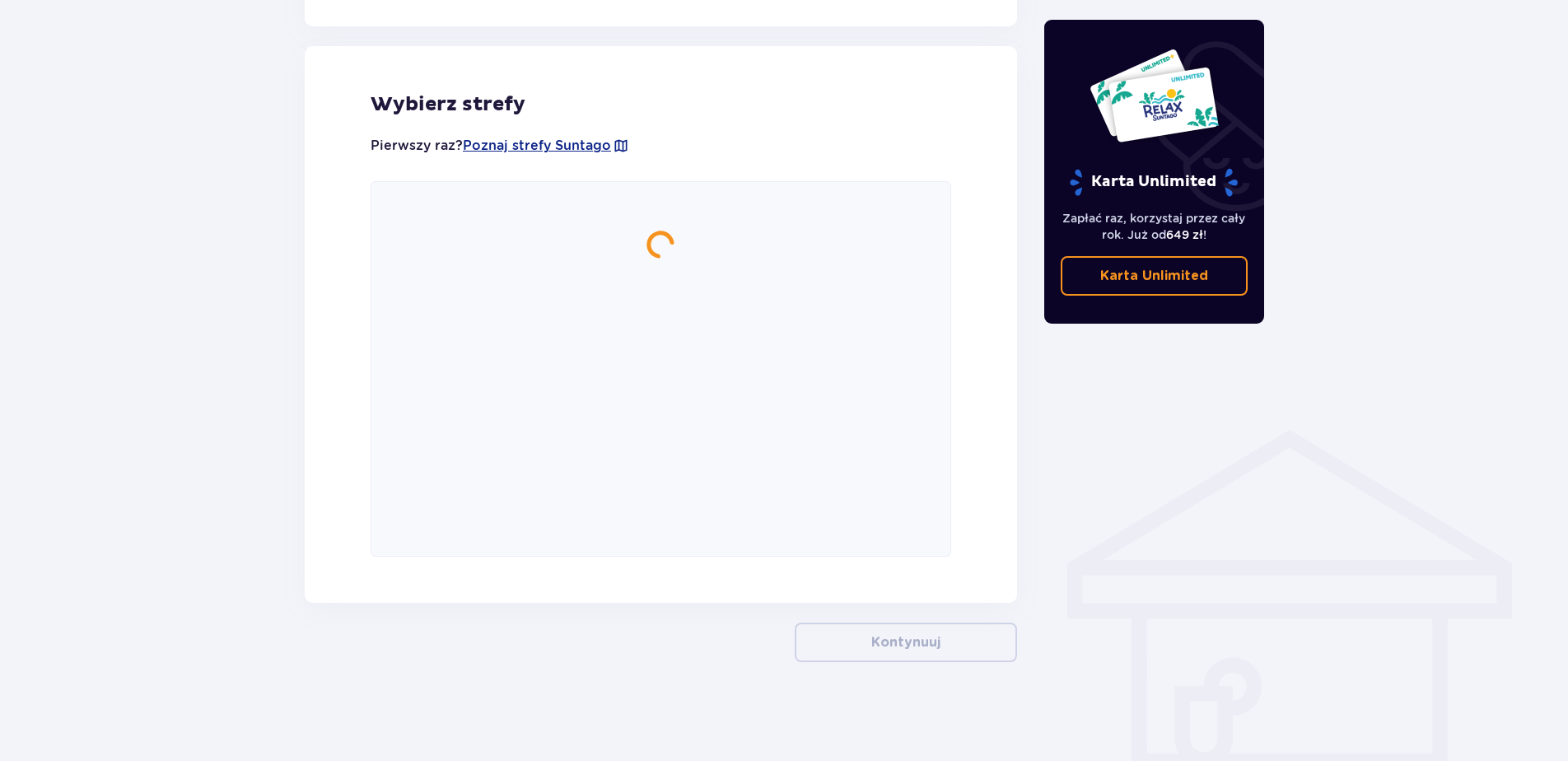
scroll to position [905, 0]
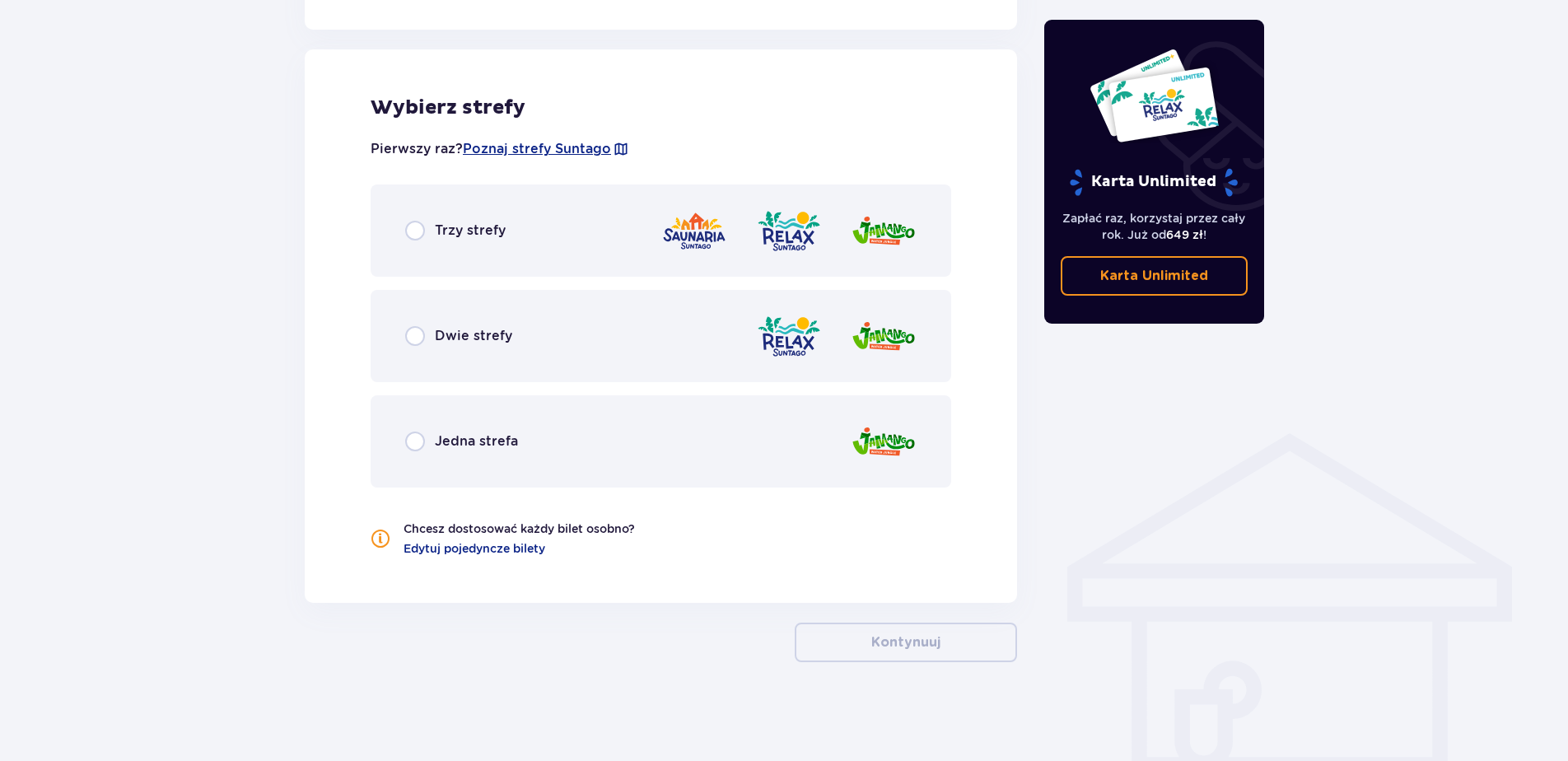
click at [419, 339] on input "radio" at bounding box center [415, 337] width 20 height 20
radio input "true"
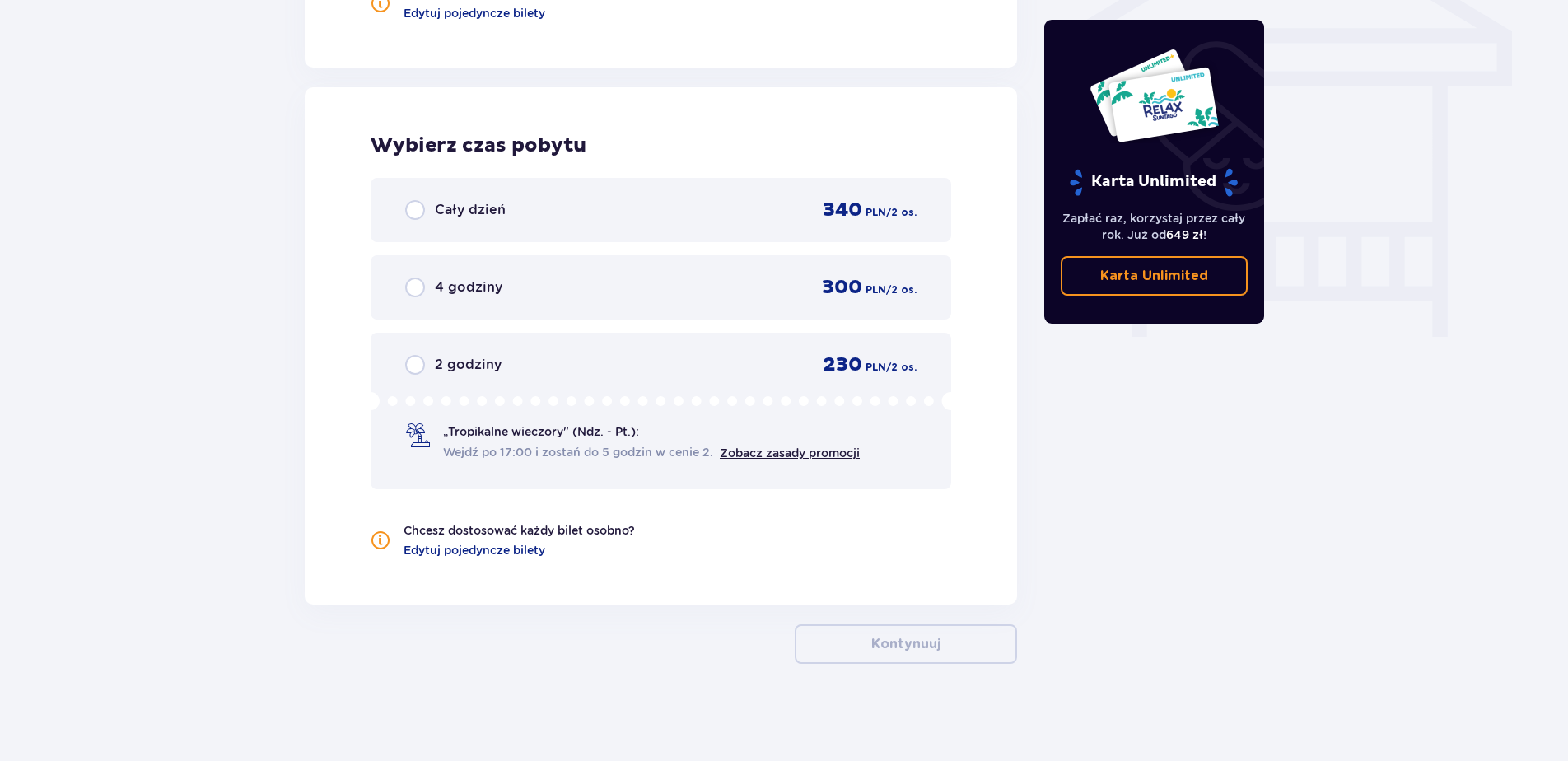
scroll to position [1441, 0]
click at [517, 442] on span "Wejdź po 17:00 i zostań do 5 godzin w cenie 2." at bounding box center [581, 450] width 276 height 17
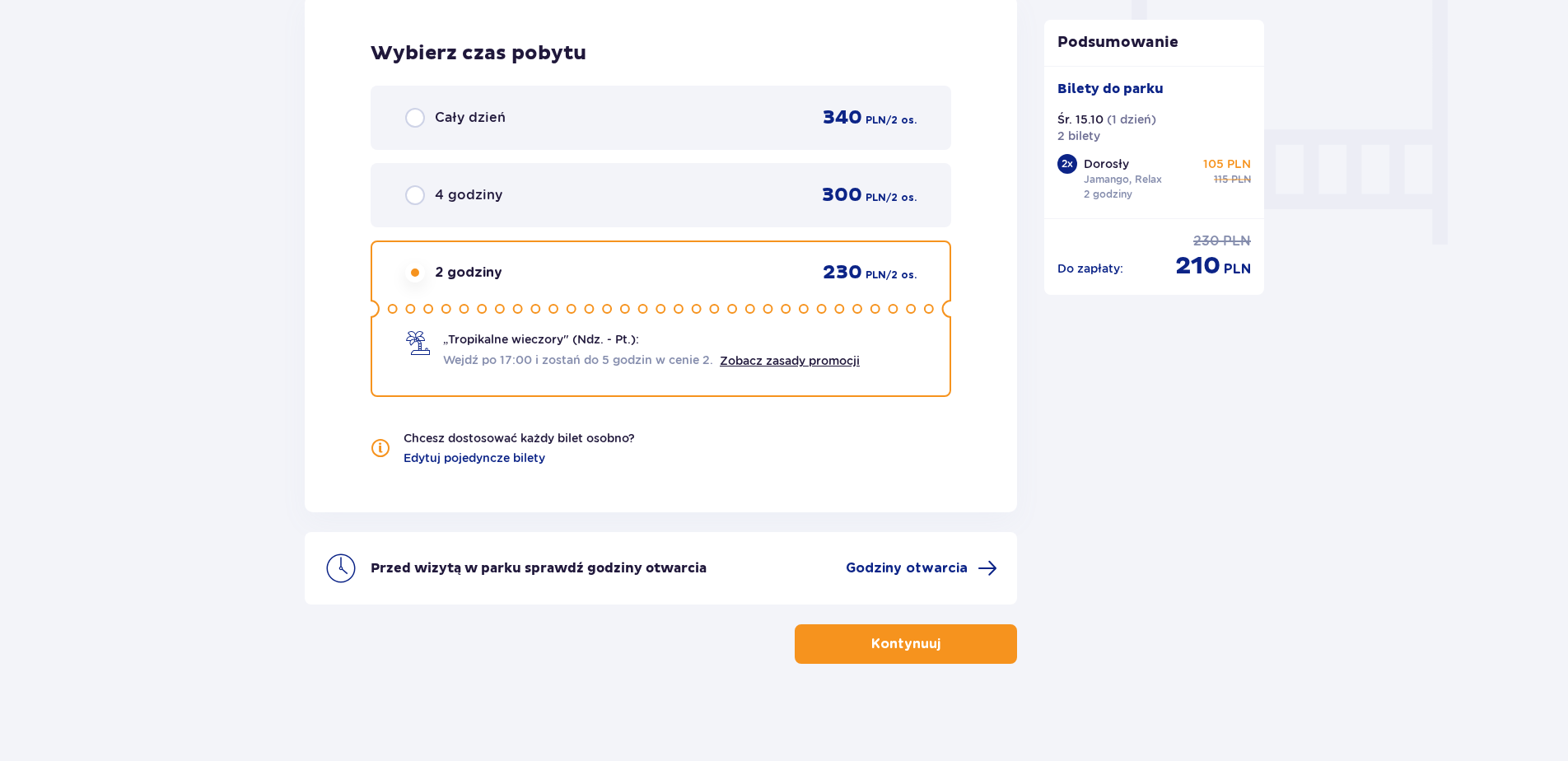
scroll to position [1534, 0]
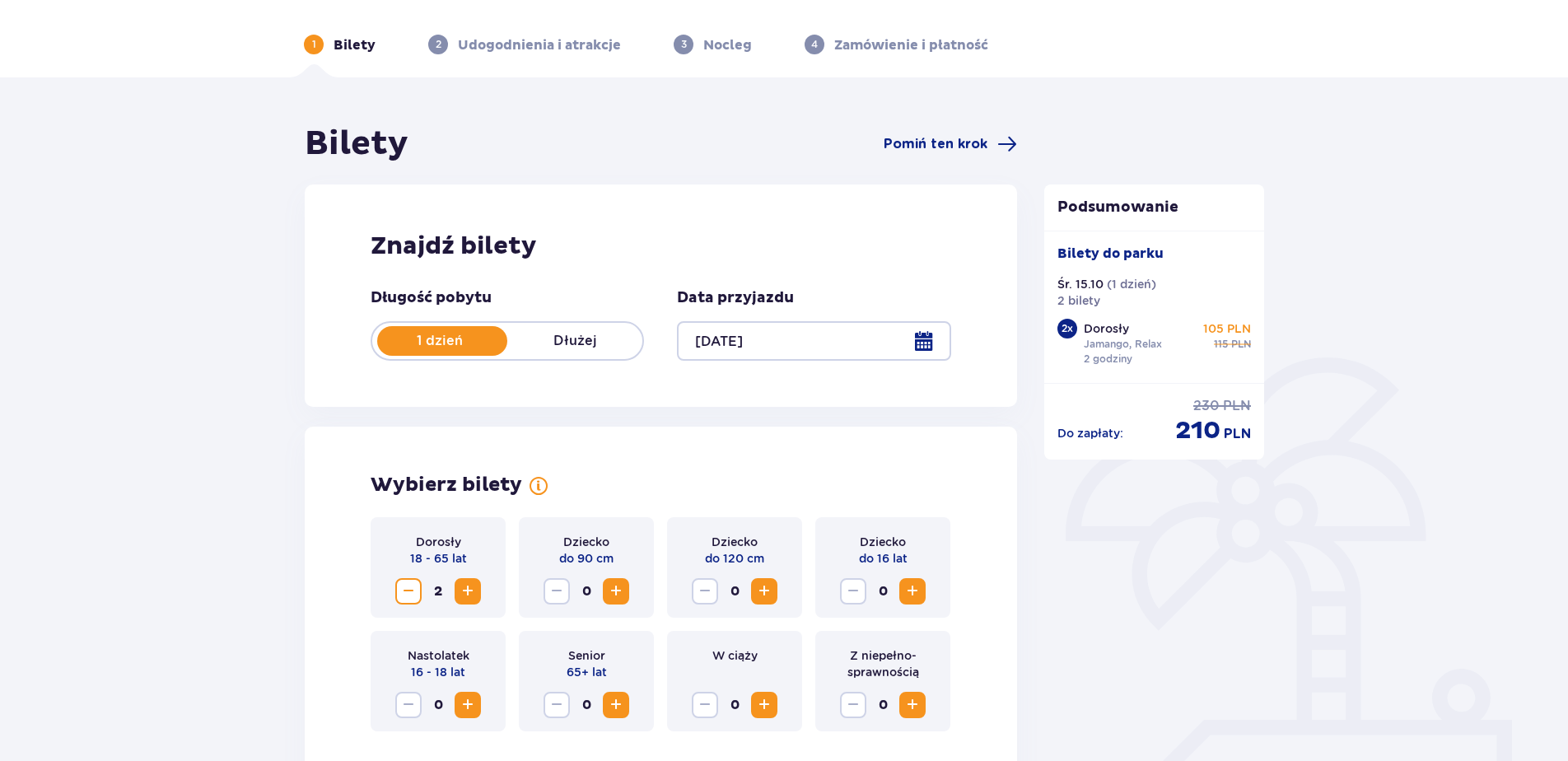
scroll to position [0, 0]
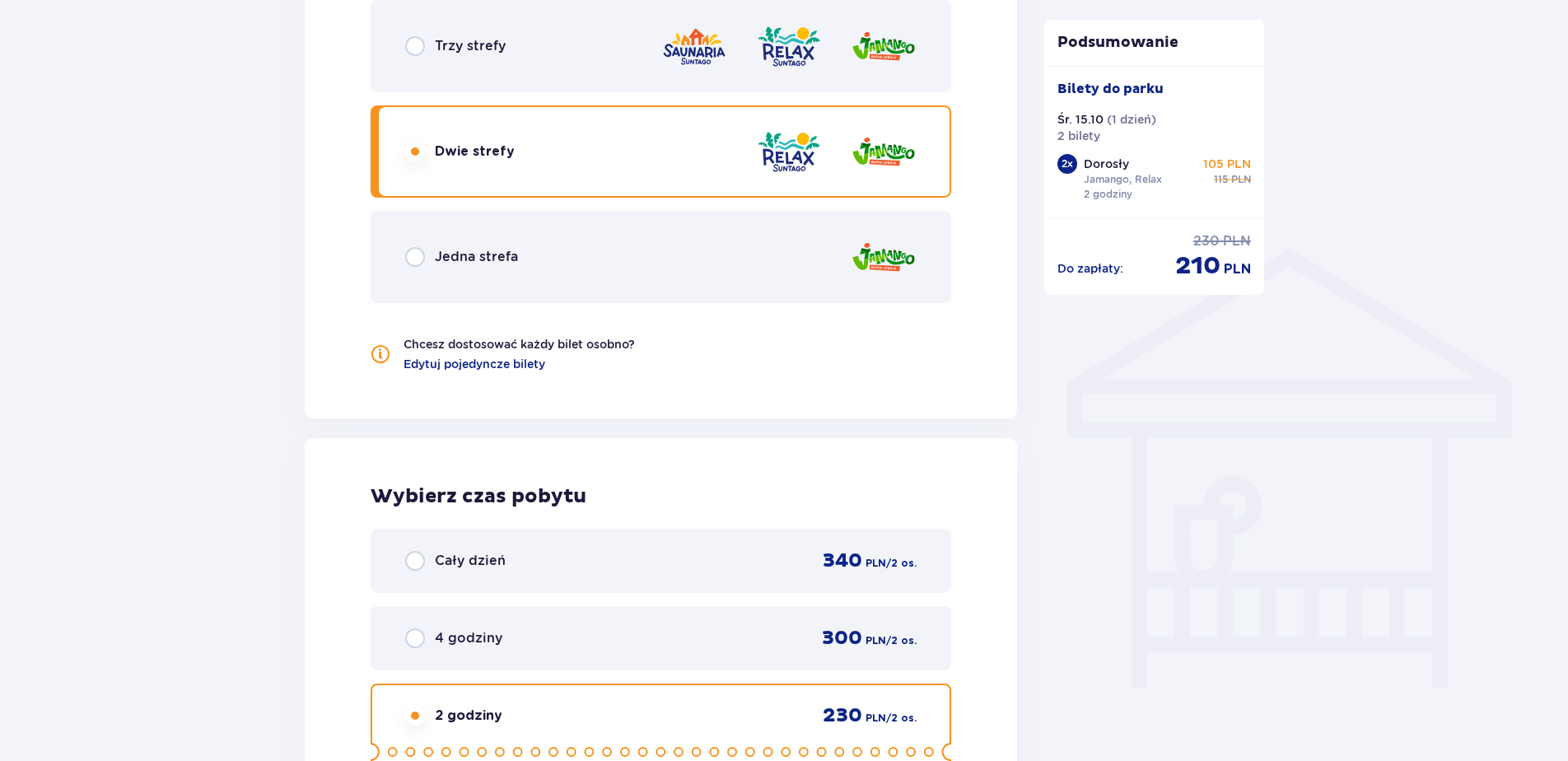
scroll to position [1153, 0]
